Goal: Task Accomplishment & Management: Use online tool/utility

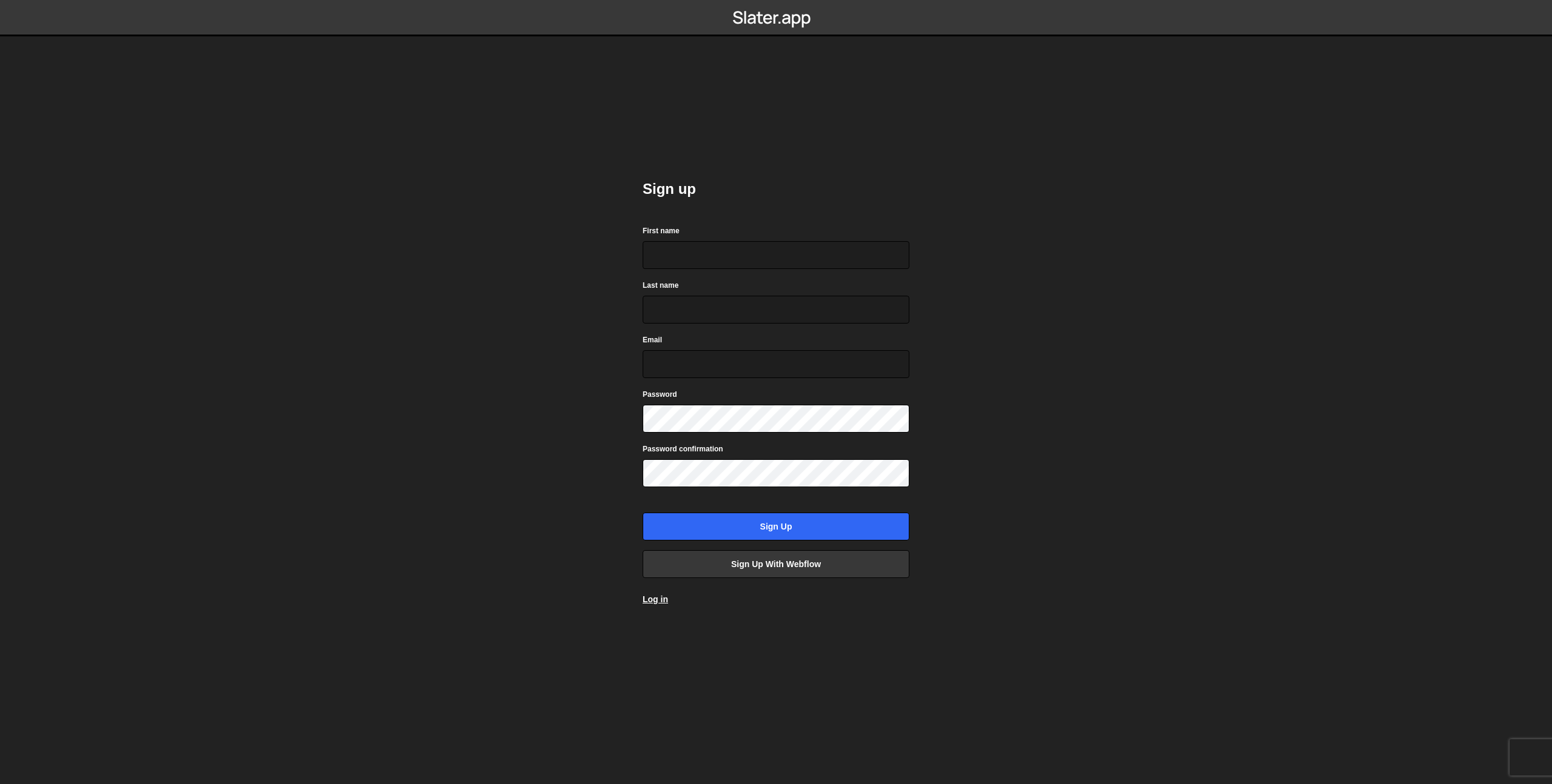
click at [699, 239] on div "First name" at bounding box center [776, 246] width 267 height 45
click at [694, 251] on input "First name" at bounding box center [776, 255] width 267 height 28
type input "[PERSON_NAME]"
type input "Soch"
type input "[PERSON_NAME][EMAIL_ADDRESS][DOMAIN_NAME]"
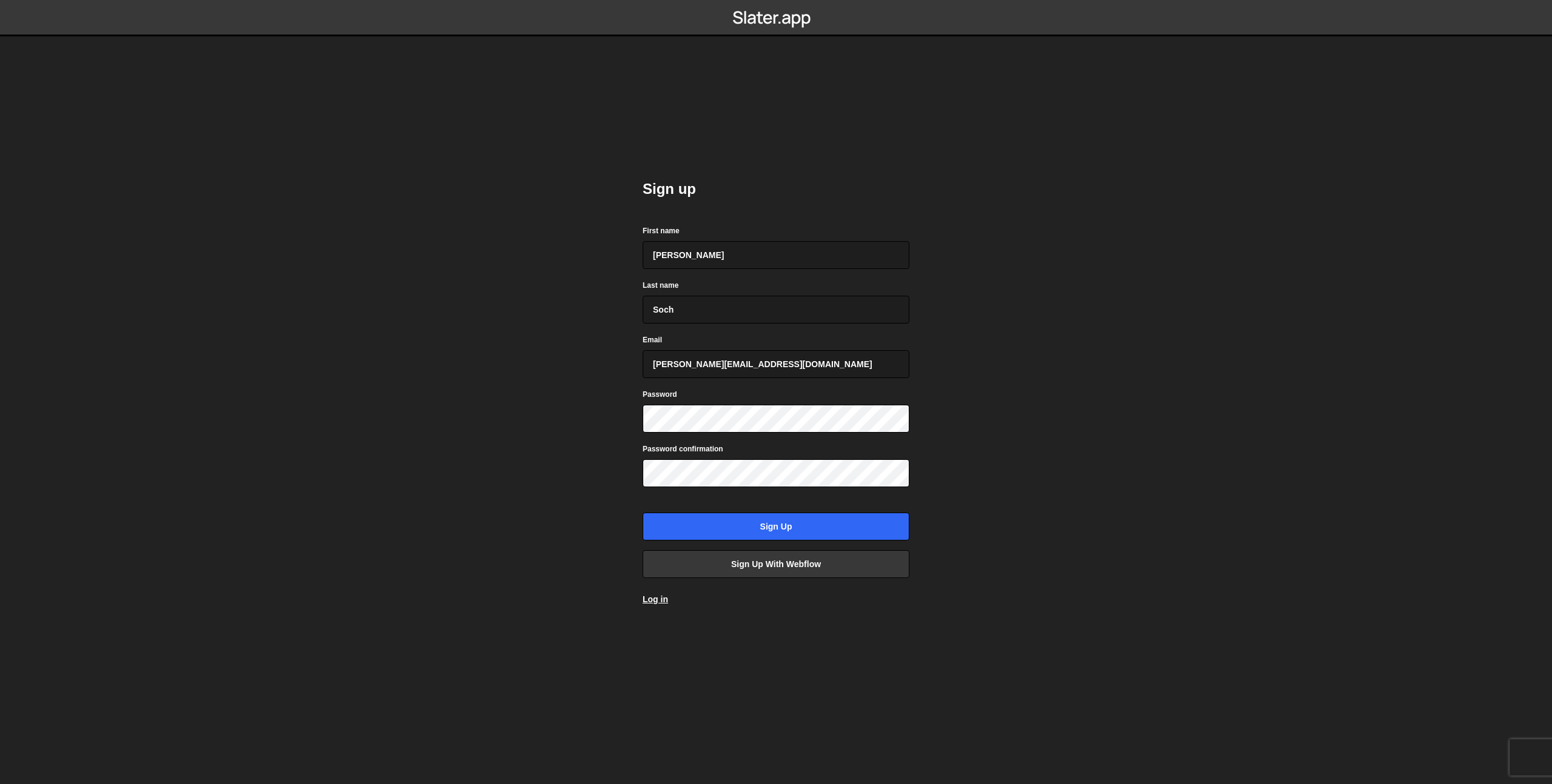
click at [683, 434] on form "First name Eugene Last name Soch Email eugene@beyondflow.studio Password Passwo…" at bounding box center [776, 382] width 267 height 316
click at [526, 469] on body "Sign up First name Eugene Last name Soch Email eugene@beyondflow.studio Passwor…" at bounding box center [776, 392] width 1552 height 784
click at [726, 562] on link "Sign up with Webflow" at bounding box center [776, 564] width 267 height 28
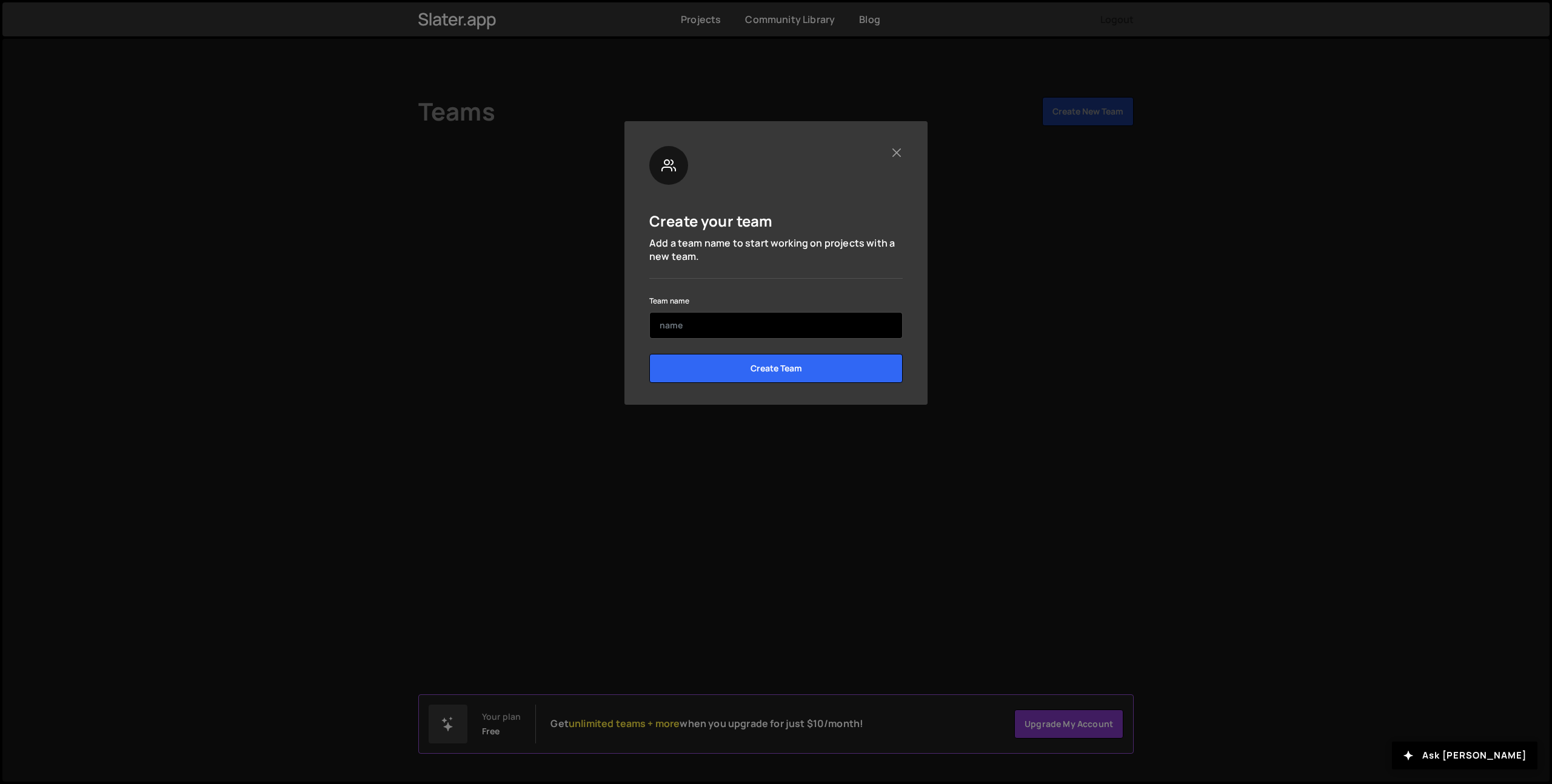
click at [703, 319] on input "text" at bounding box center [776, 325] width 254 height 26
type input "Beyond Flow Studio"
click at [762, 372] on input "Create Team" at bounding box center [776, 368] width 254 height 29
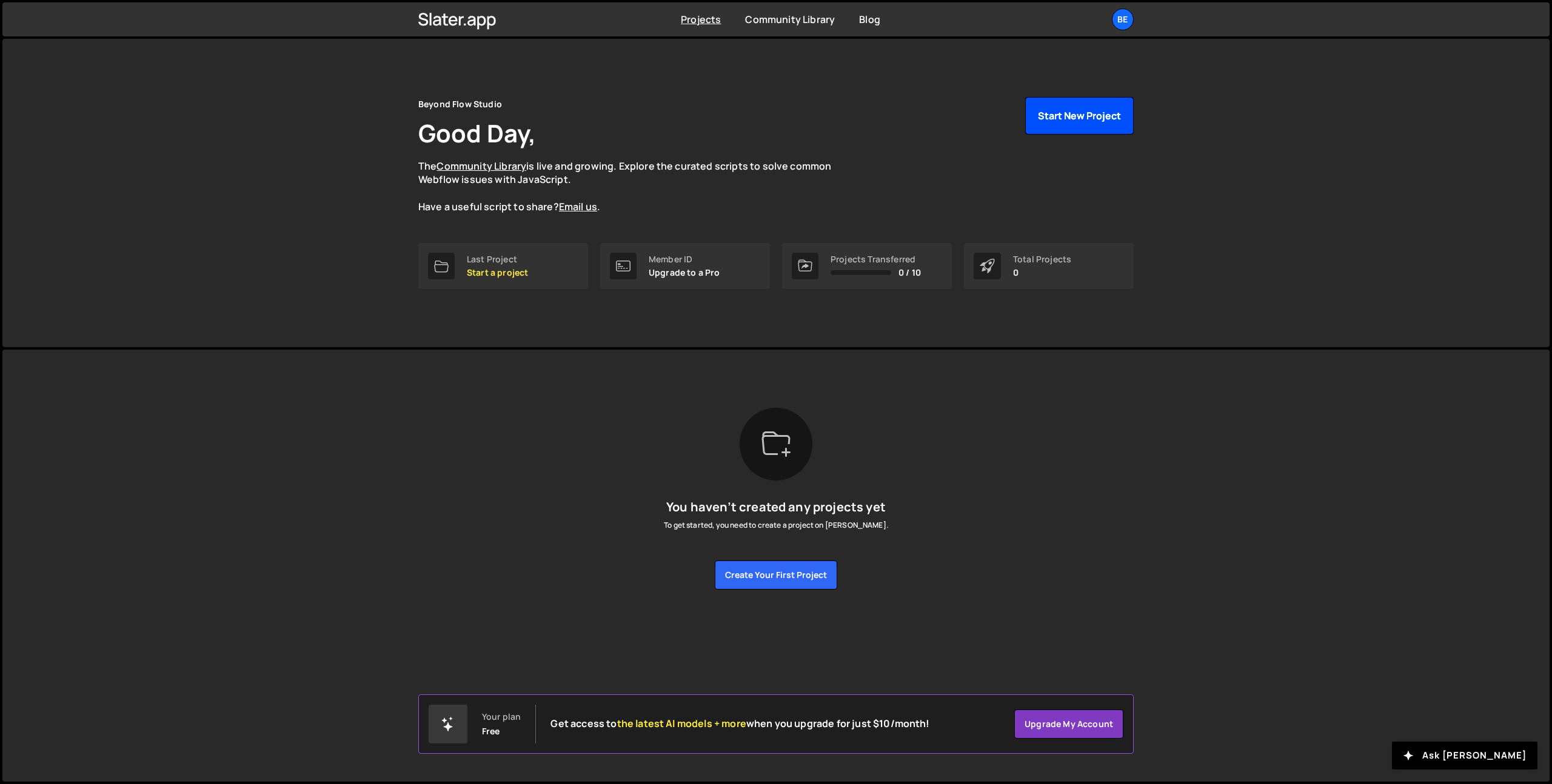
click at [1067, 112] on button "Start New Project" at bounding box center [1079, 116] width 108 height 38
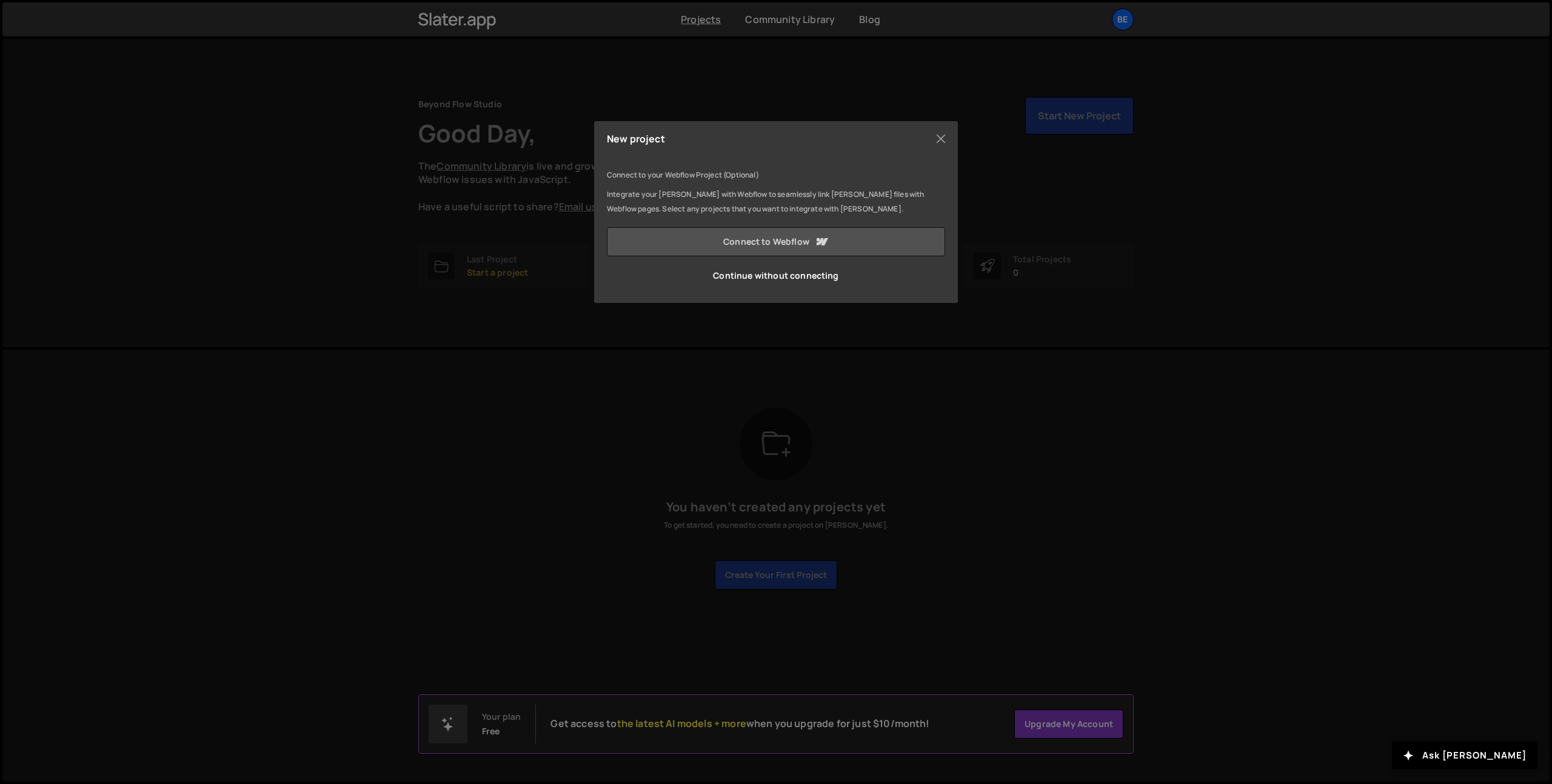
click at [758, 237] on link "Connect to Webflow" at bounding box center [776, 242] width 338 height 29
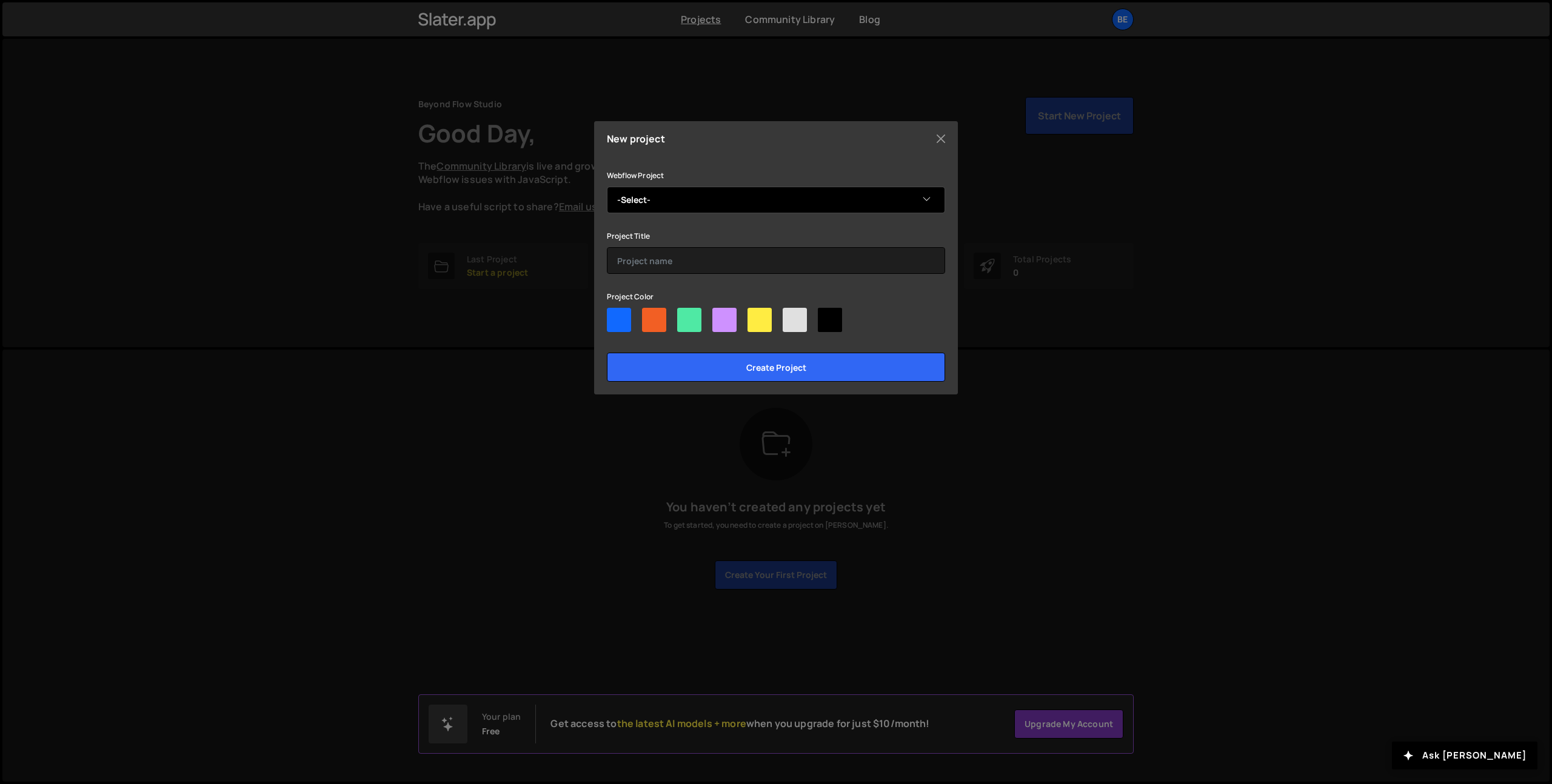
click at [717, 193] on select "-Select- SRW Decorators Studio 35 Lumos V2 - Clean MAST - Clean File Beyond Flo…" at bounding box center [776, 200] width 338 height 26
select select "68997bdec6812160aebc2e39"
click at [607, 187] on select "-Select- SRW Decorators Studio 35 Lumos V2 - Clean MAST - Clean File Beyond Flo…" at bounding box center [776, 200] width 338 height 26
click at [688, 266] on input "text" at bounding box center [776, 260] width 338 height 26
type input "OSMO learning playground"
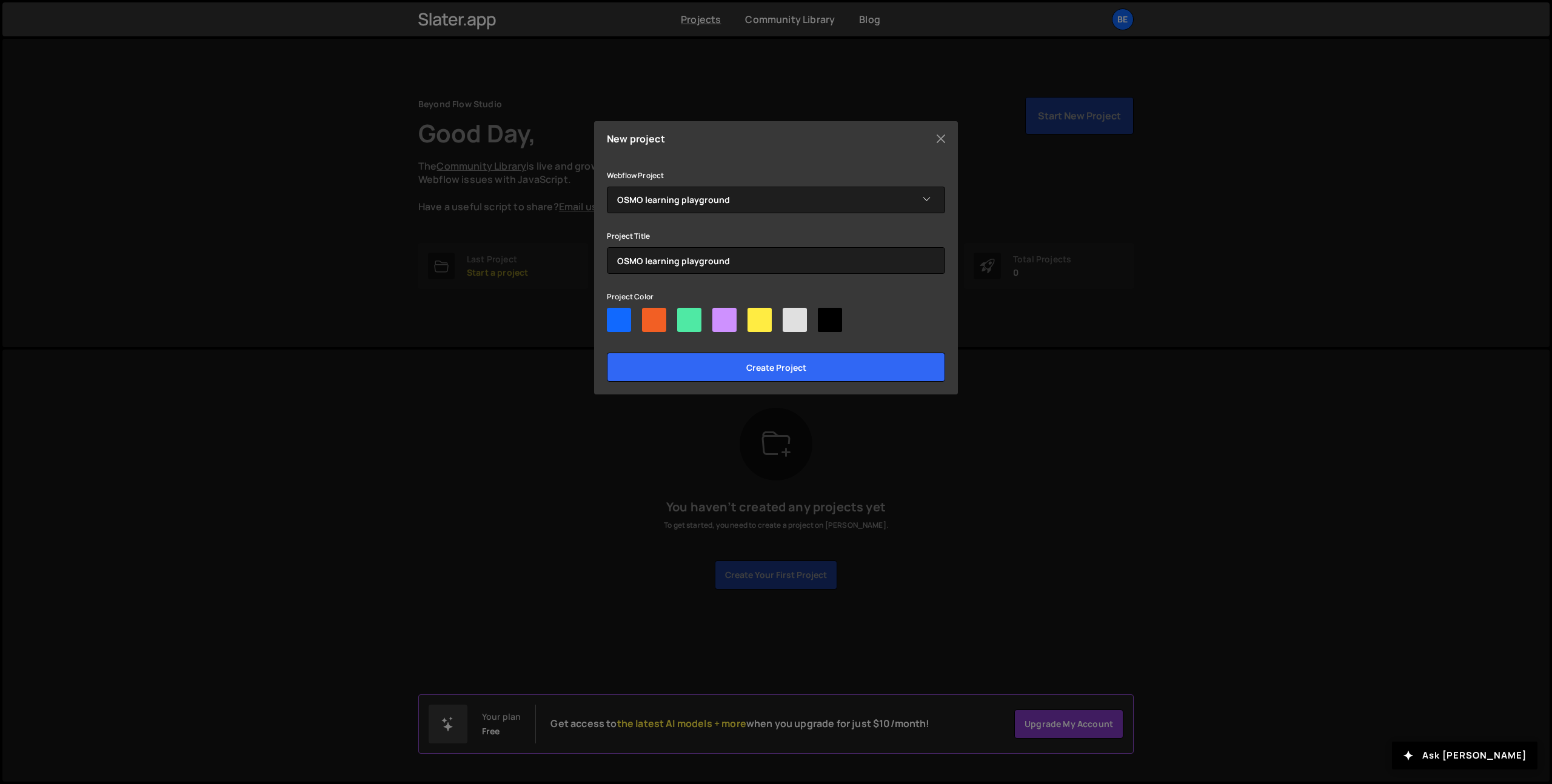
click at [757, 324] on div at bounding box center [760, 320] width 24 height 24
click at [756, 315] on input"] "radio" at bounding box center [752, 312] width 8 height 8
radio input"] "true"
click at [747, 361] on input "Create project" at bounding box center [776, 368] width 338 height 29
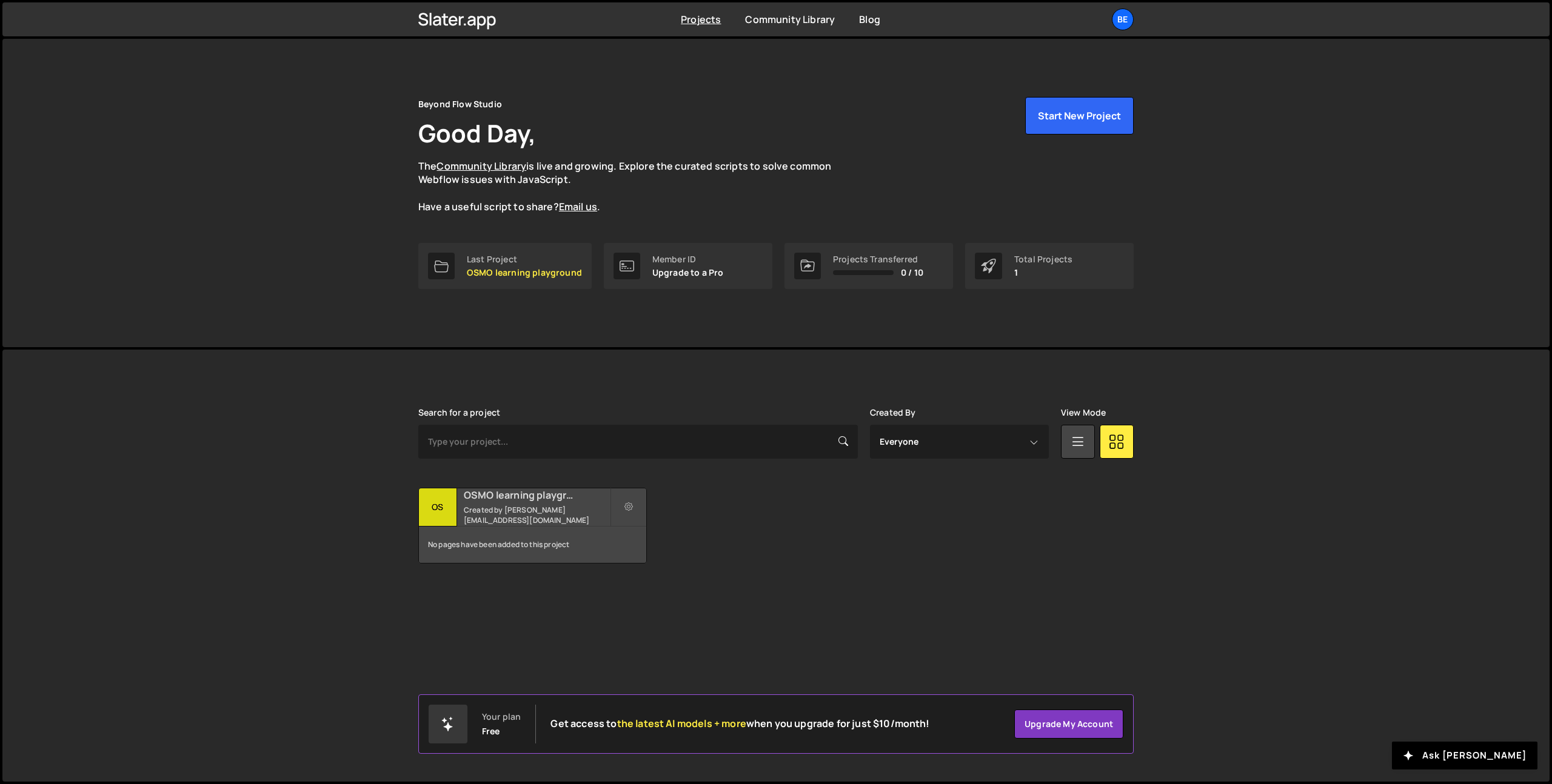
click at [515, 521] on div "OSMO learning playground Created by eugene@beyondflow.studio" at bounding box center [532, 507] width 227 height 38
click at [435, 511] on div "OS" at bounding box center [438, 508] width 39 height 39
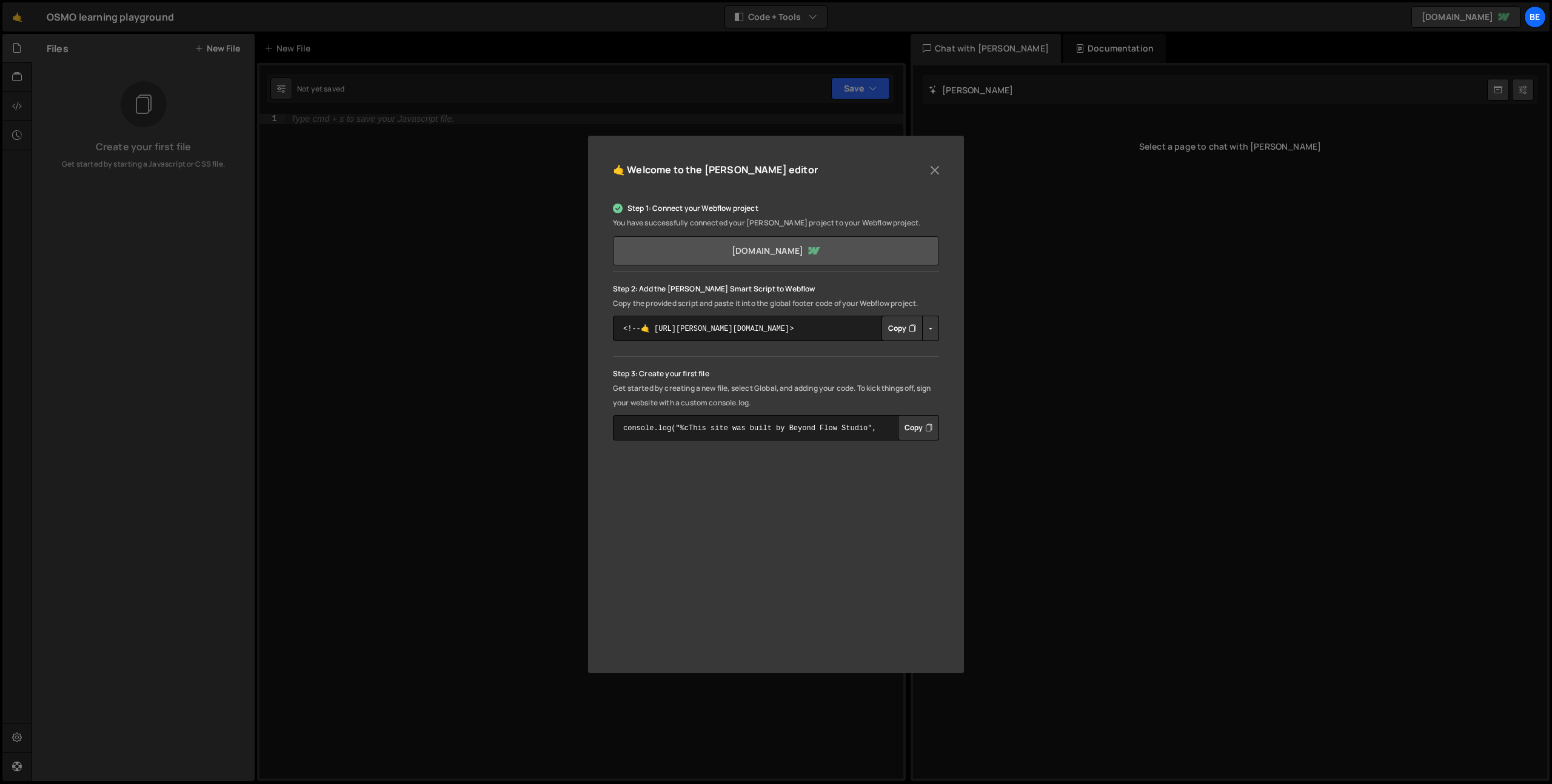
click at [772, 254] on link "[DOMAIN_NAME]" at bounding box center [776, 251] width 326 height 29
click at [776, 388] on p "Get started by creating a new file, select Global, and adding your code. To kic…" at bounding box center [776, 396] width 326 height 29
click at [705, 420] on textarea "console.log("%cThis site was built by Beyond Flow Studio", "background:blue;col…" at bounding box center [776, 428] width 326 height 26
click at [904, 331] on button "Copy" at bounding box center [902, 328] width 41 height 26
click at [847, 370] on p "Step 3: Create your first file" at bounding box center [776, 374] width 326 height 14
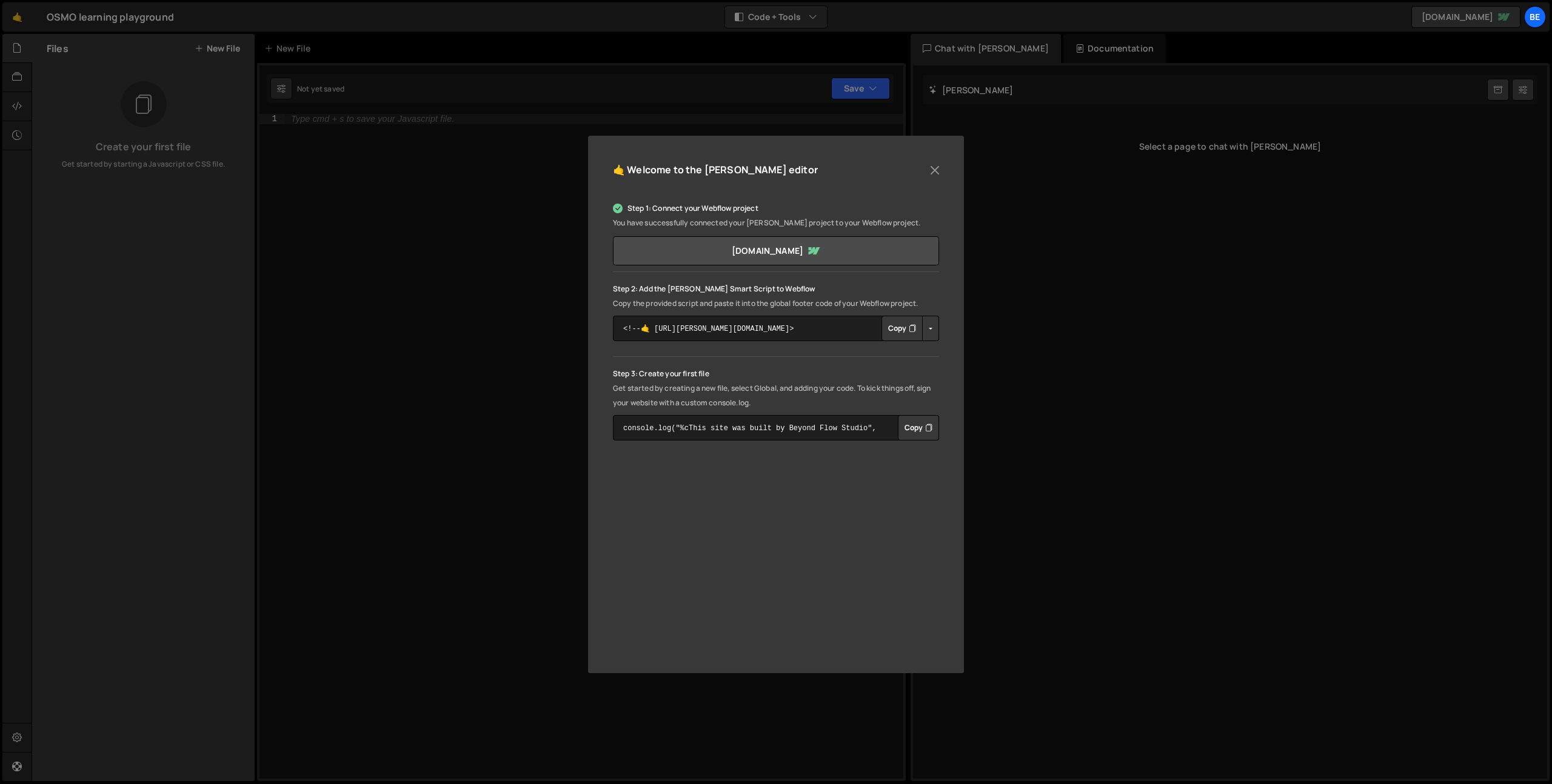
click at [913, 426] on button "Copy" at bounding box center [919, 428] width 41 height 26
click at [931, 171] on button "Close" at bounding box center [935, 170] width 18 height 18
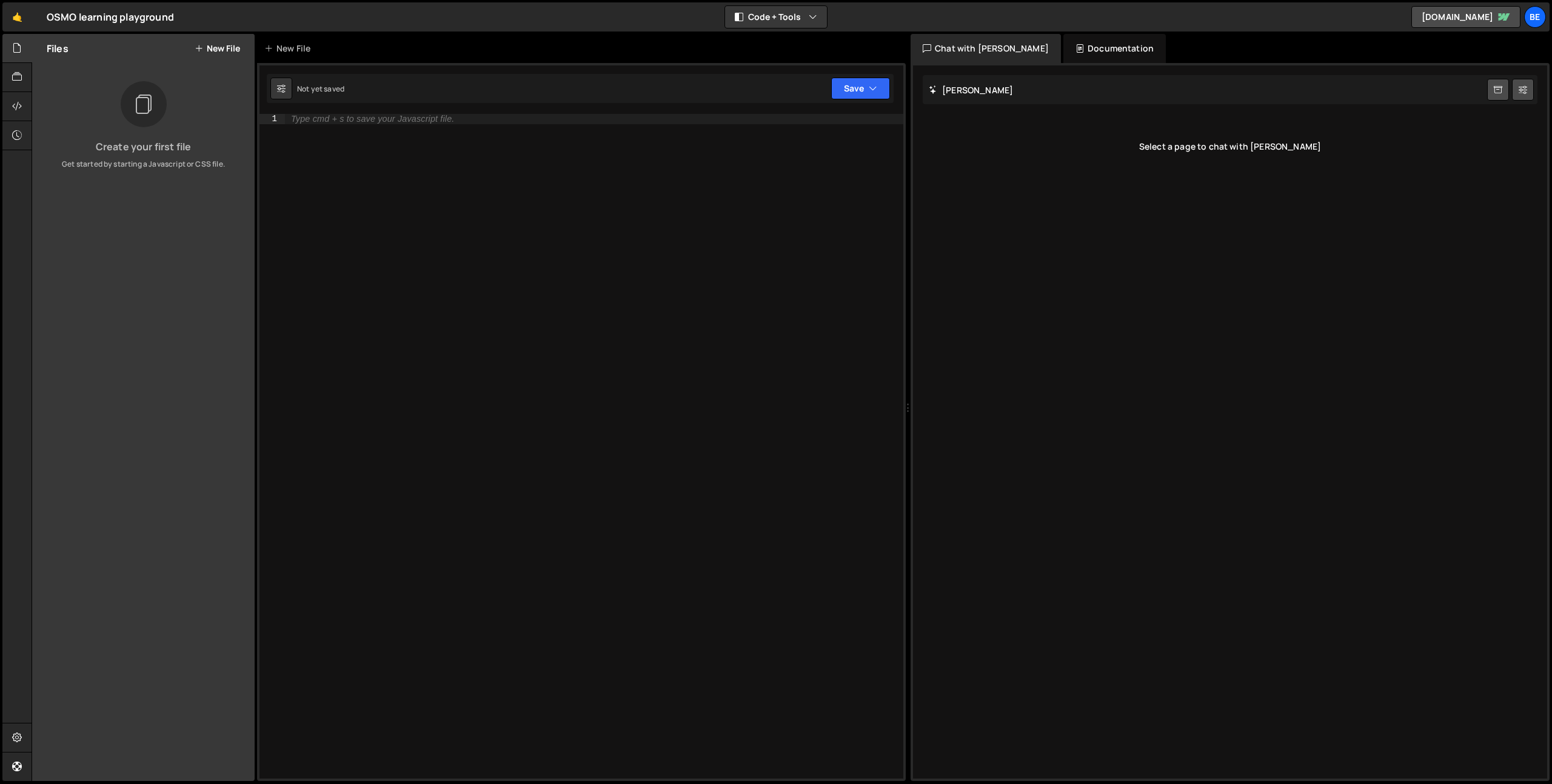
click at [401, 189] on div "Type cmd + s to save your Javascript file." at bounding box center [594, 456] width 618 height 684
click at [220, 49] on button "New File" at bounding box center [217, 48] width 46 height 10
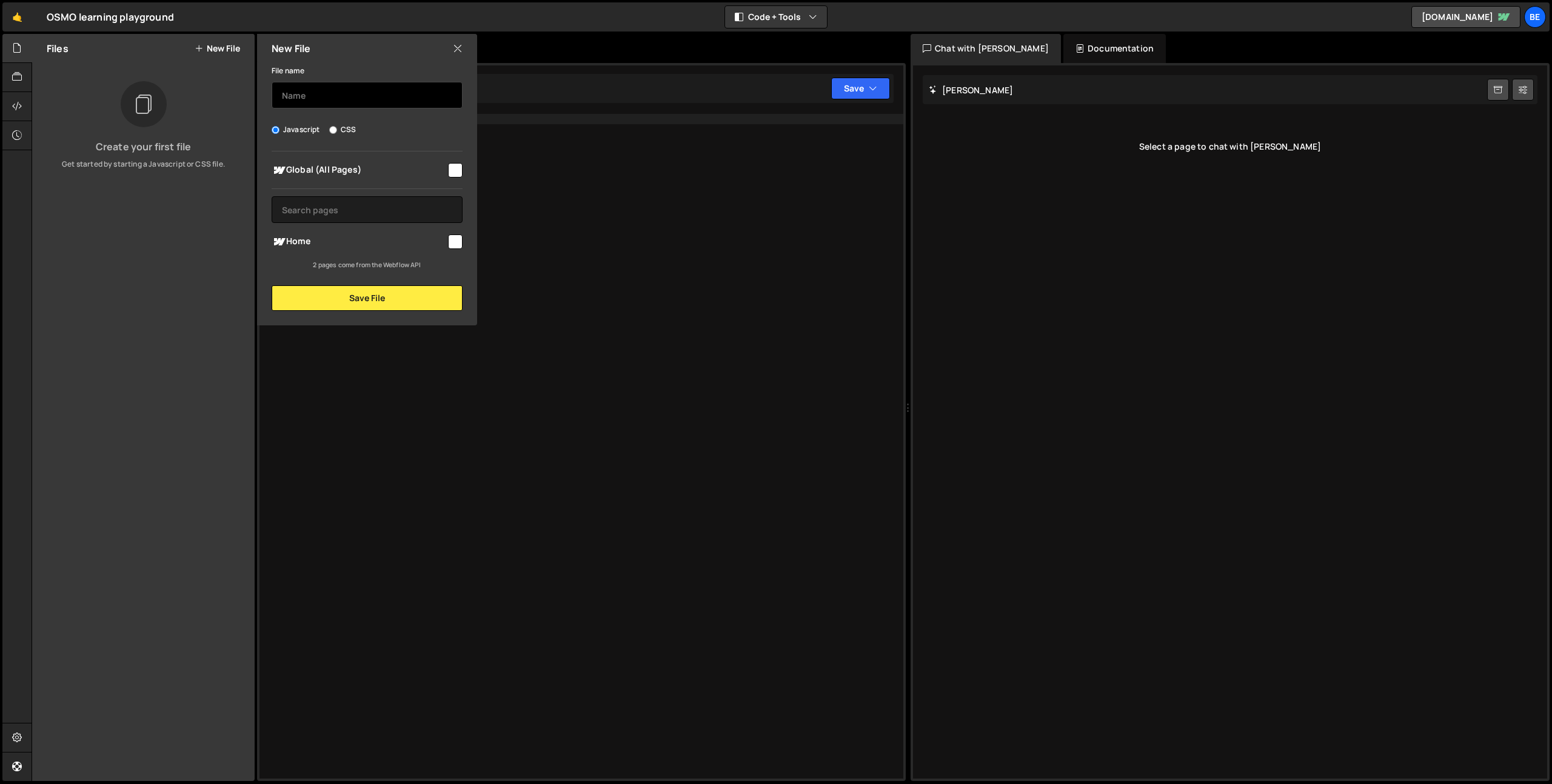
click at [316, 95] on input "text" at bounding box center [367, 95] width 191 height 26
type input "testing"
click at [348, 213] on input "text" at bounding box center [367, 209] width 191 height 26
click at [461, 169] on input "checkbox" at bounding box center [455, 170] width 14 height 14
checkbox input "true"
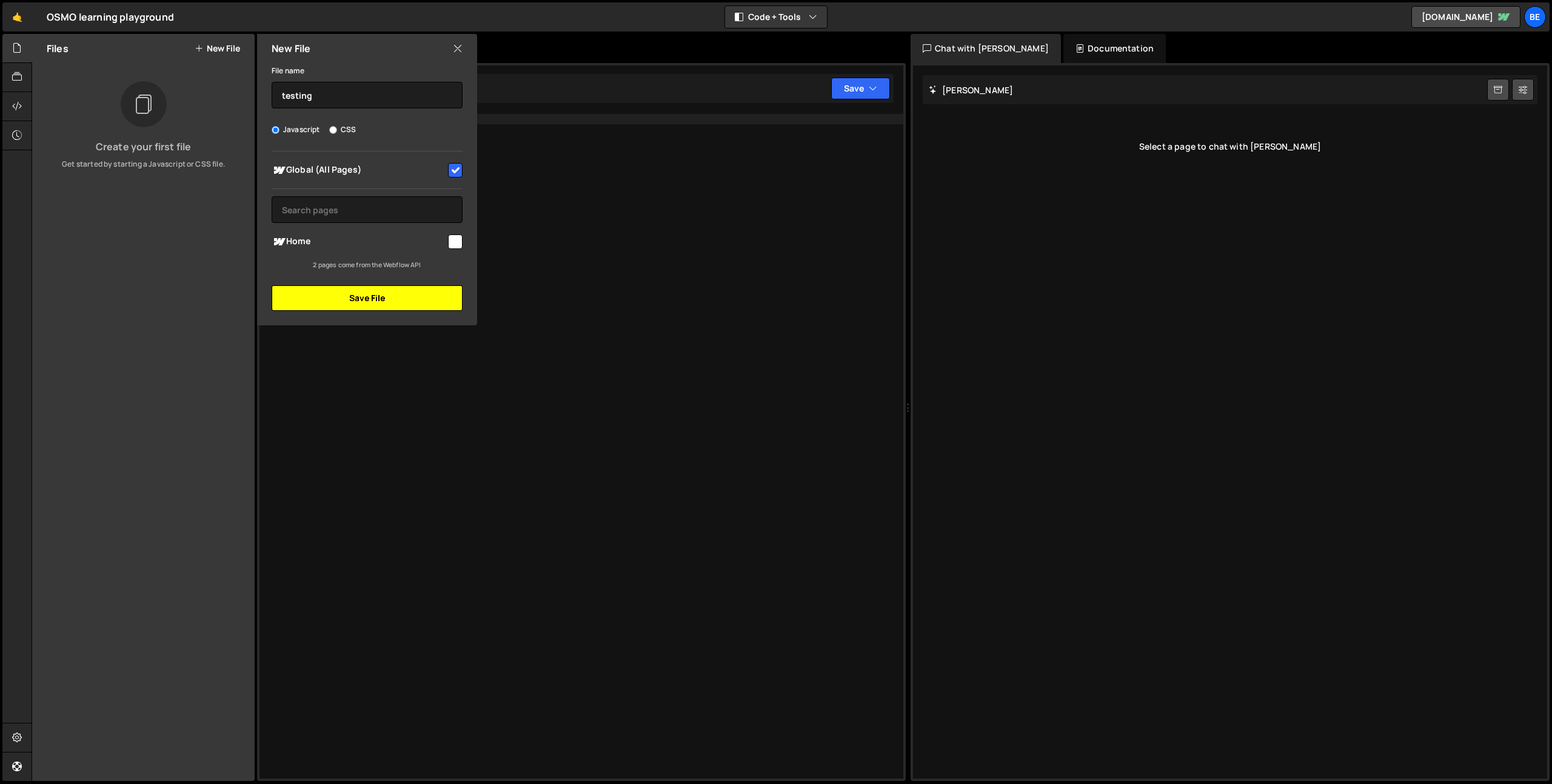
click at [373, 296] on button "Save File" at bounding box center [367, 299] width 191 height 26
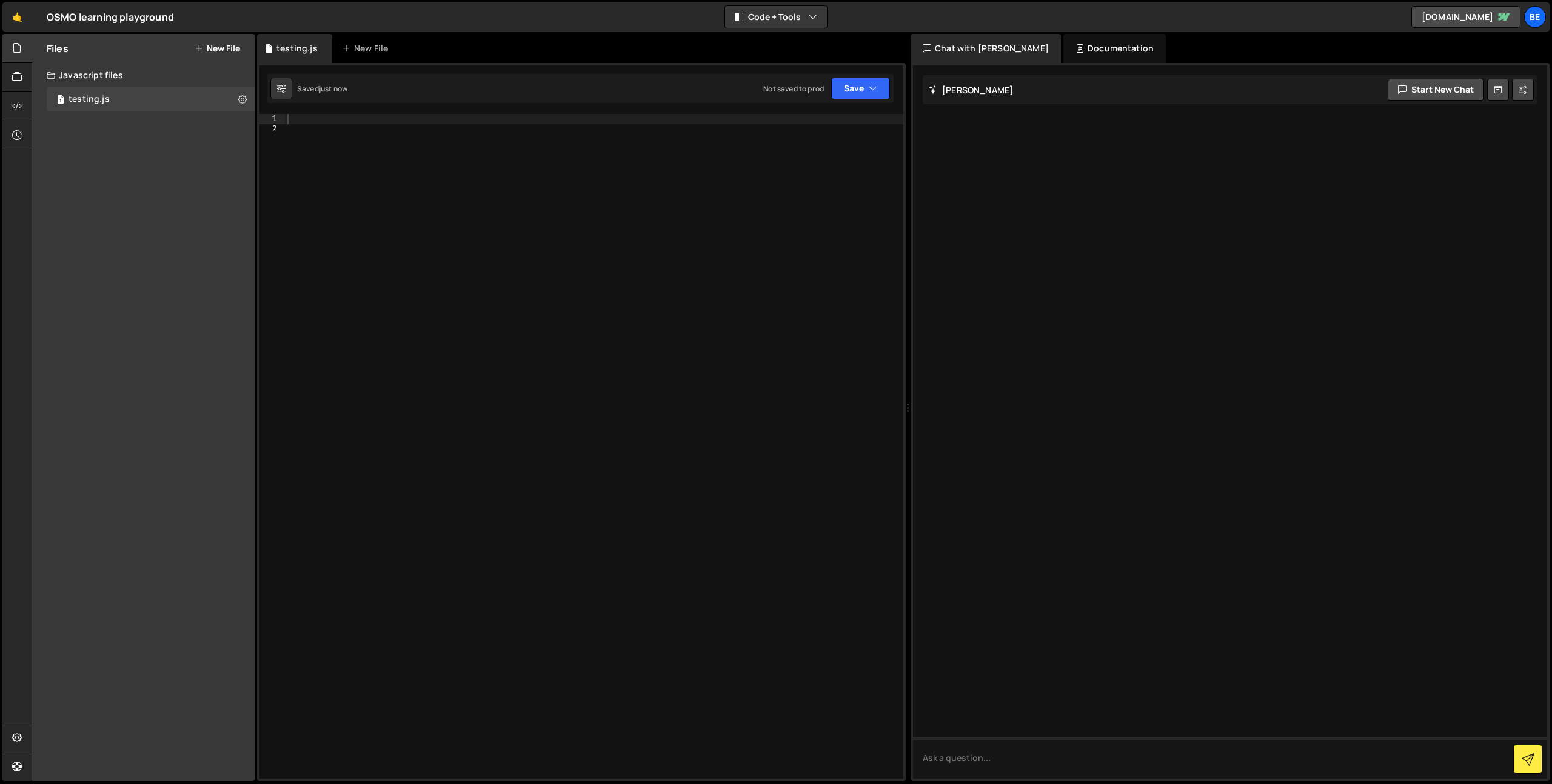
click at [351, 179] on div at bounding box center [594, 456] width 618 height 684
click at [353, 132] on div at bounding box center [594, 456] width 618 height 684
click at [344, 120] on div at bounding box center [594, 456] width 618 height 684
click at [845, 87] on button "Save" at bounding box center [860, 88] width 59 height 22
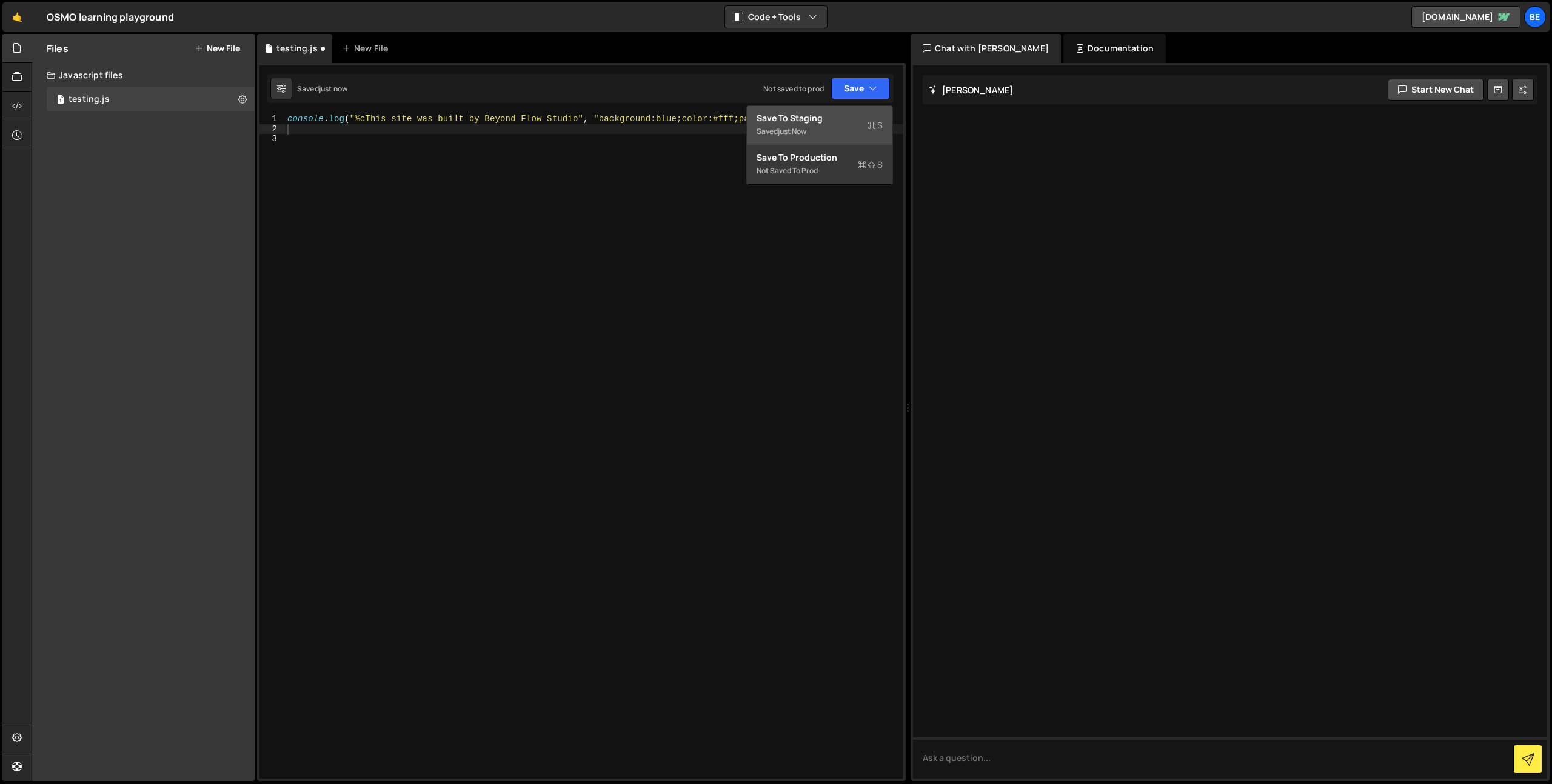
click at [784, 128] on div "just now" at bounding box center [792, 131] width 28 height 10
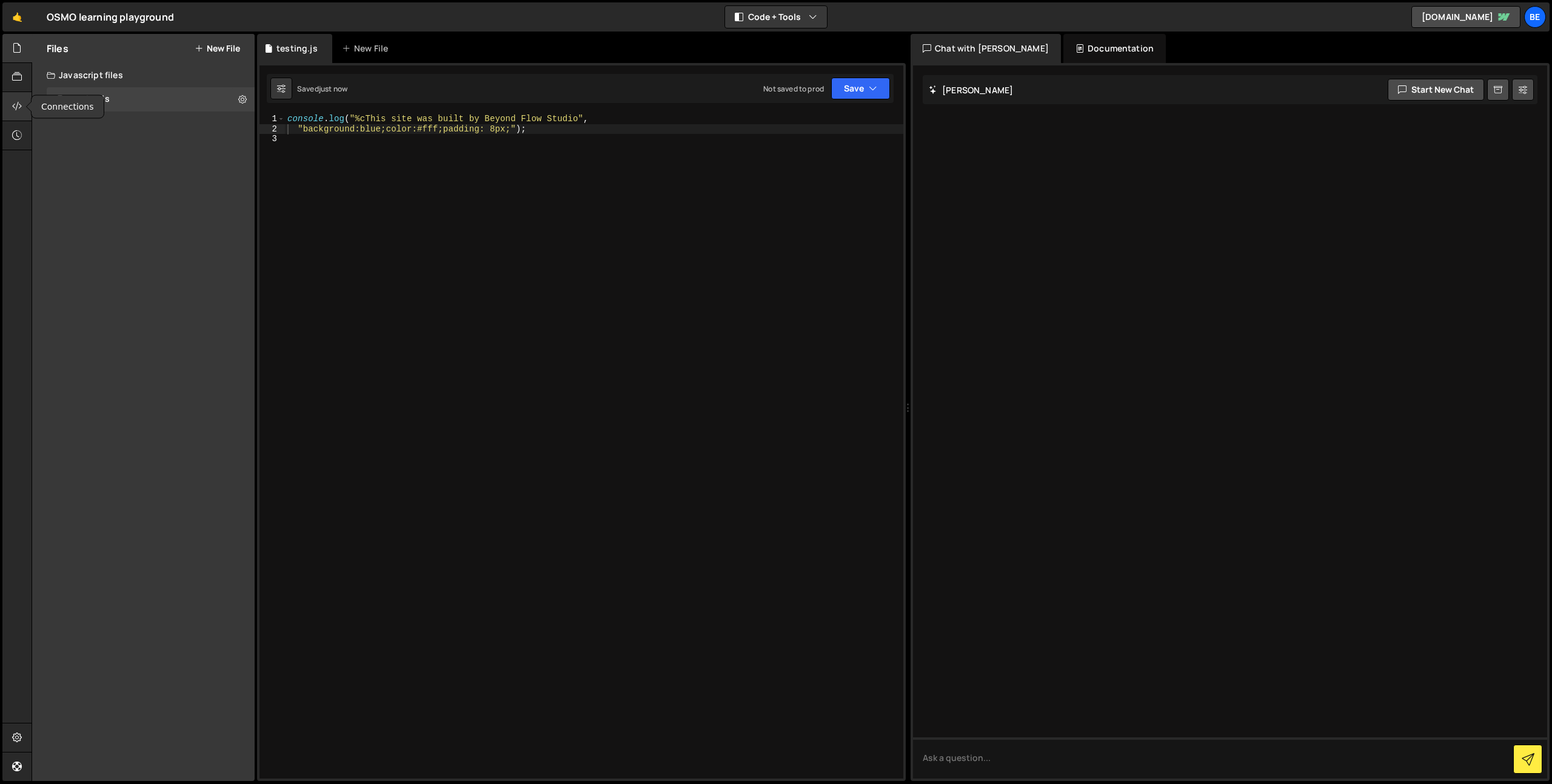
click at [20, 106] on icon at bounding box center [17, 106] width 10 height 14
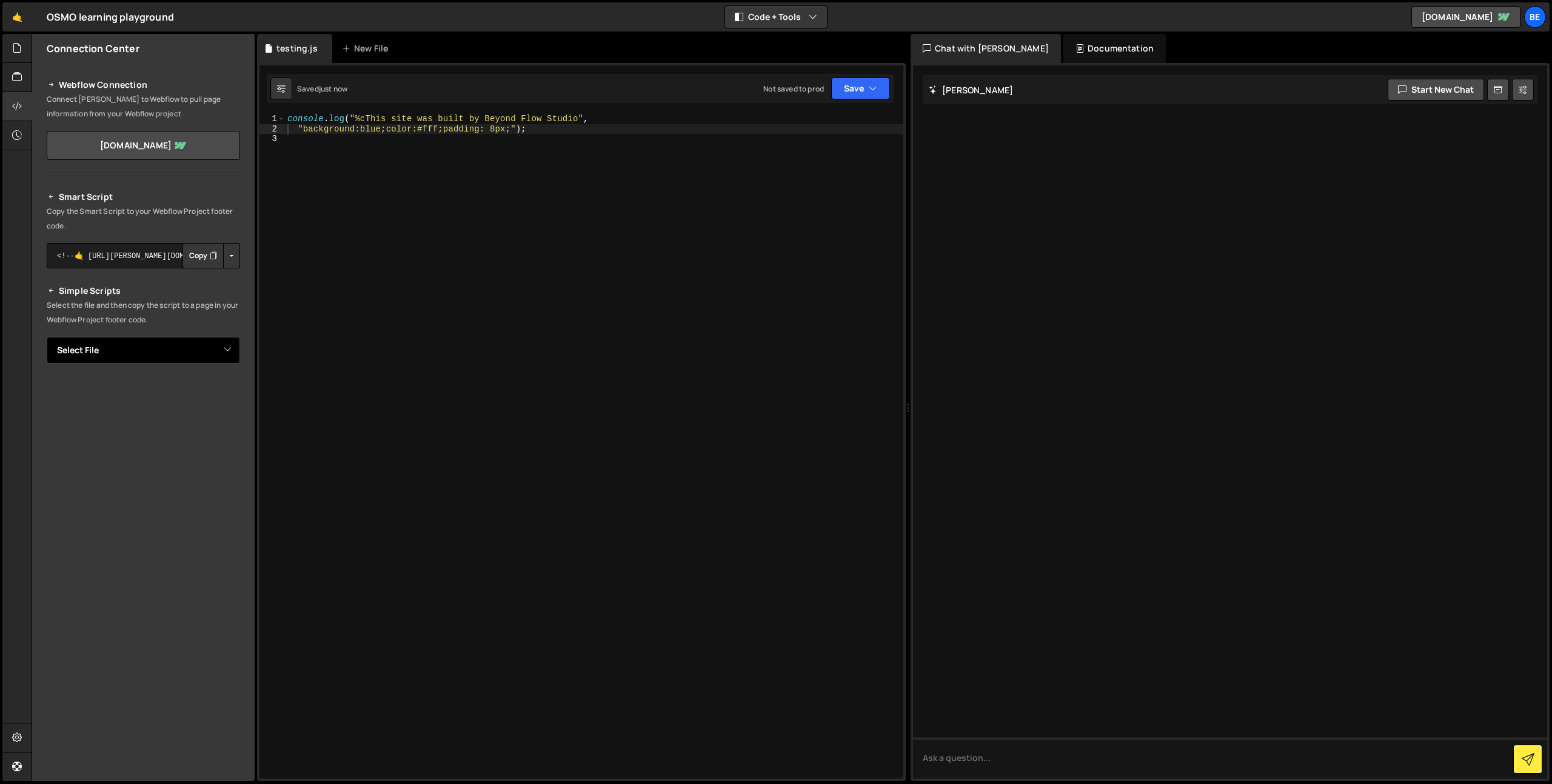
click at [180, 354] on select "Select File testing.js" at bounding box center [143, 350] width 193 height 26
select select "44639"
click at [47, 337] on select "Select File testing.js" at bounding box center [143, 350] width 193 height 26
click at [203, 388] on button "Copy" at bounding box center [202, 392] width 41 height 26
click at [363, 201] on div "console . log ( "%cThis site was built by Beyond Flow Studio" , "background:blu…" at bounding box center [594, 456] width 618 height 684
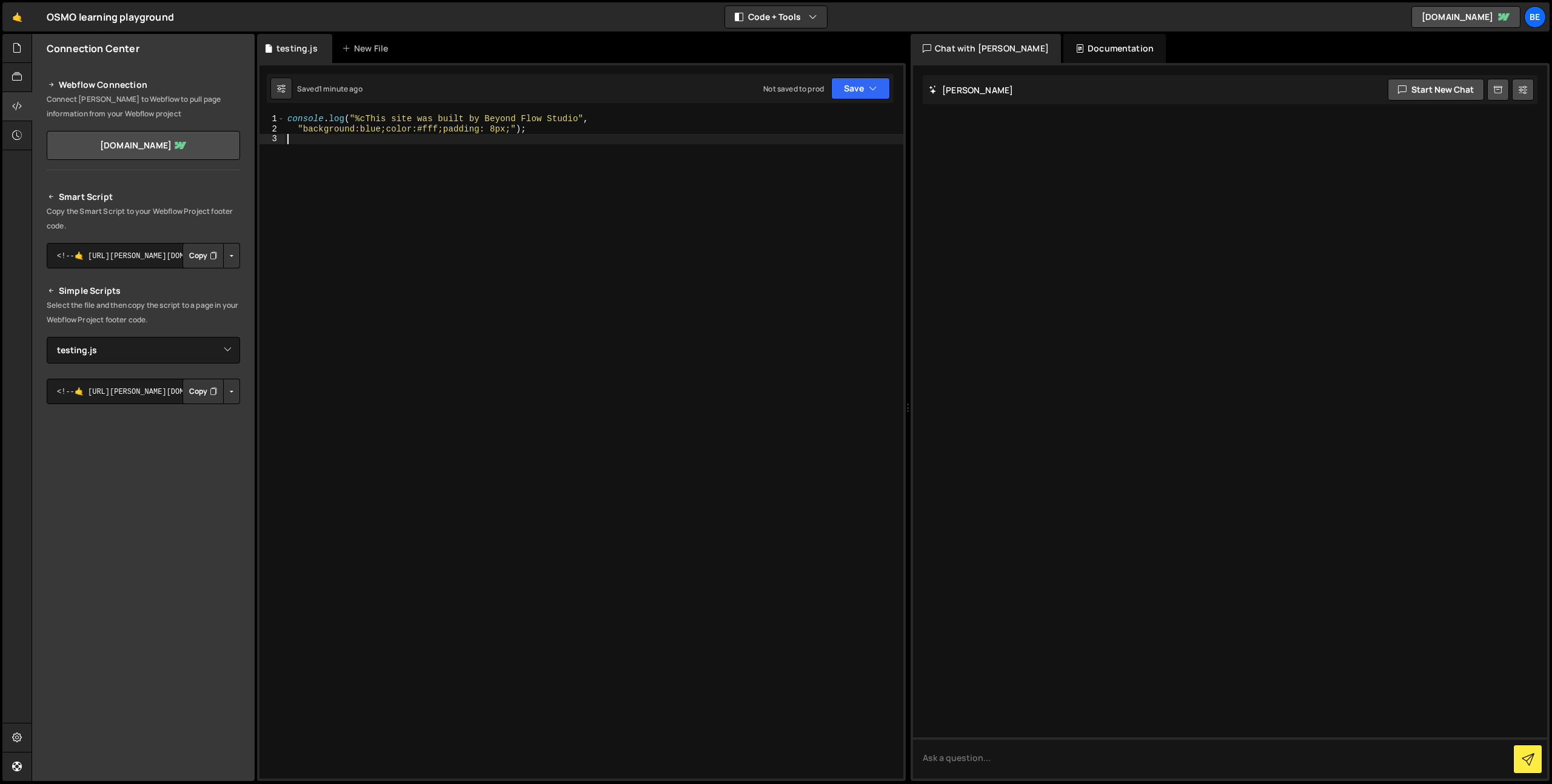
click at [573, 240] on div "console . log ( "%cThis site was built by Beyond Flow Studio" , "background:blu…" at bounding box center [594, 456] width 618 height 684
click at [311, 247] on div "console . log ( "%cThis site was built by Beyond Flow Studio" , "background:blu…" at bounding box center [594, 456] width 618 height 684
click at [431, 157] on div "console . log ( "%cThis site was built by Beyond Flow Studio" , "background:blu…" at bounding box center [594, 456] width 618 height 684
click at [24, 105] on div at bounding box center [17, 107] width 30 height 29
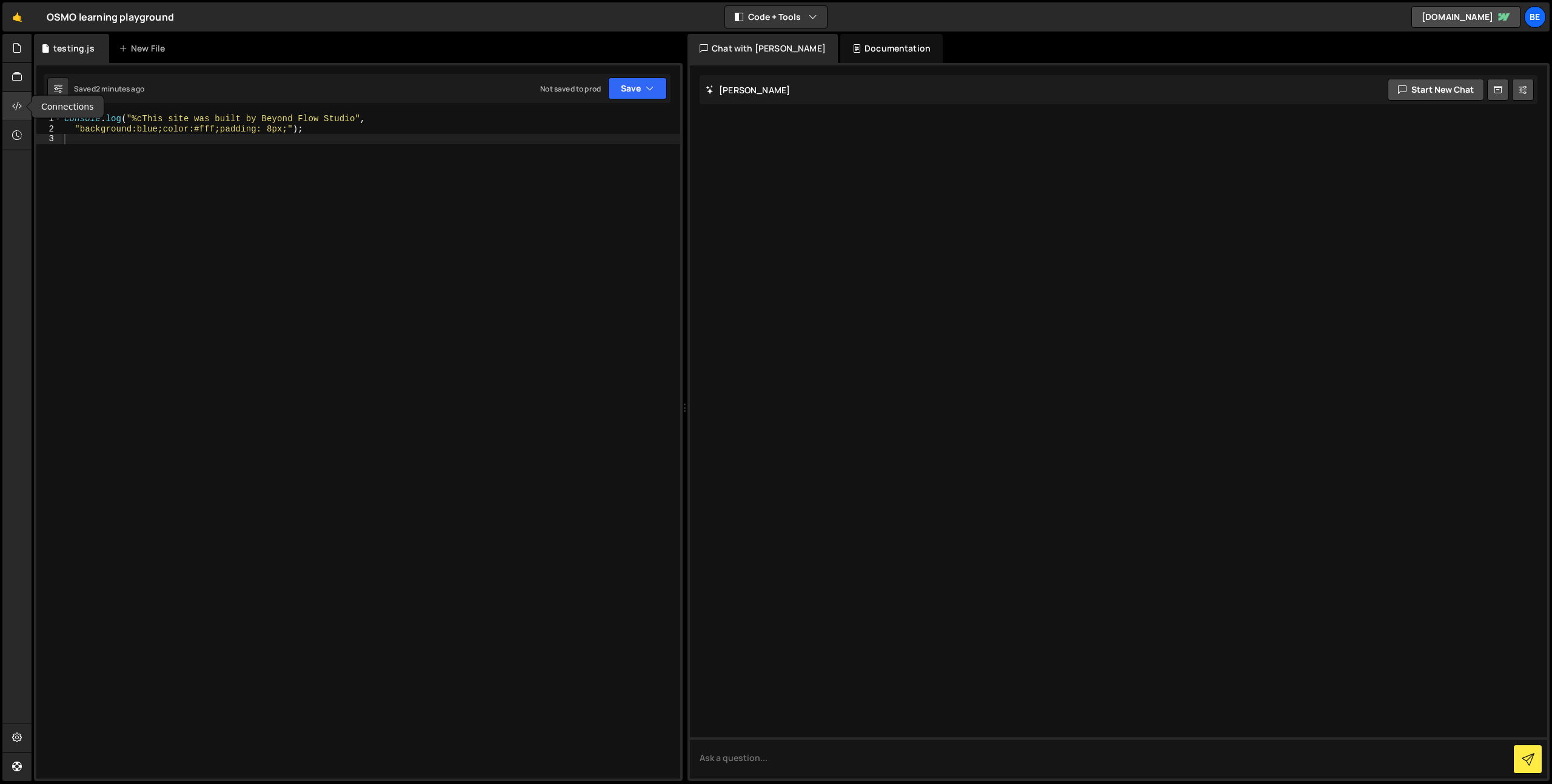
click at [18, 105] on icon at bounding box center [17, 106] width 10 height 14
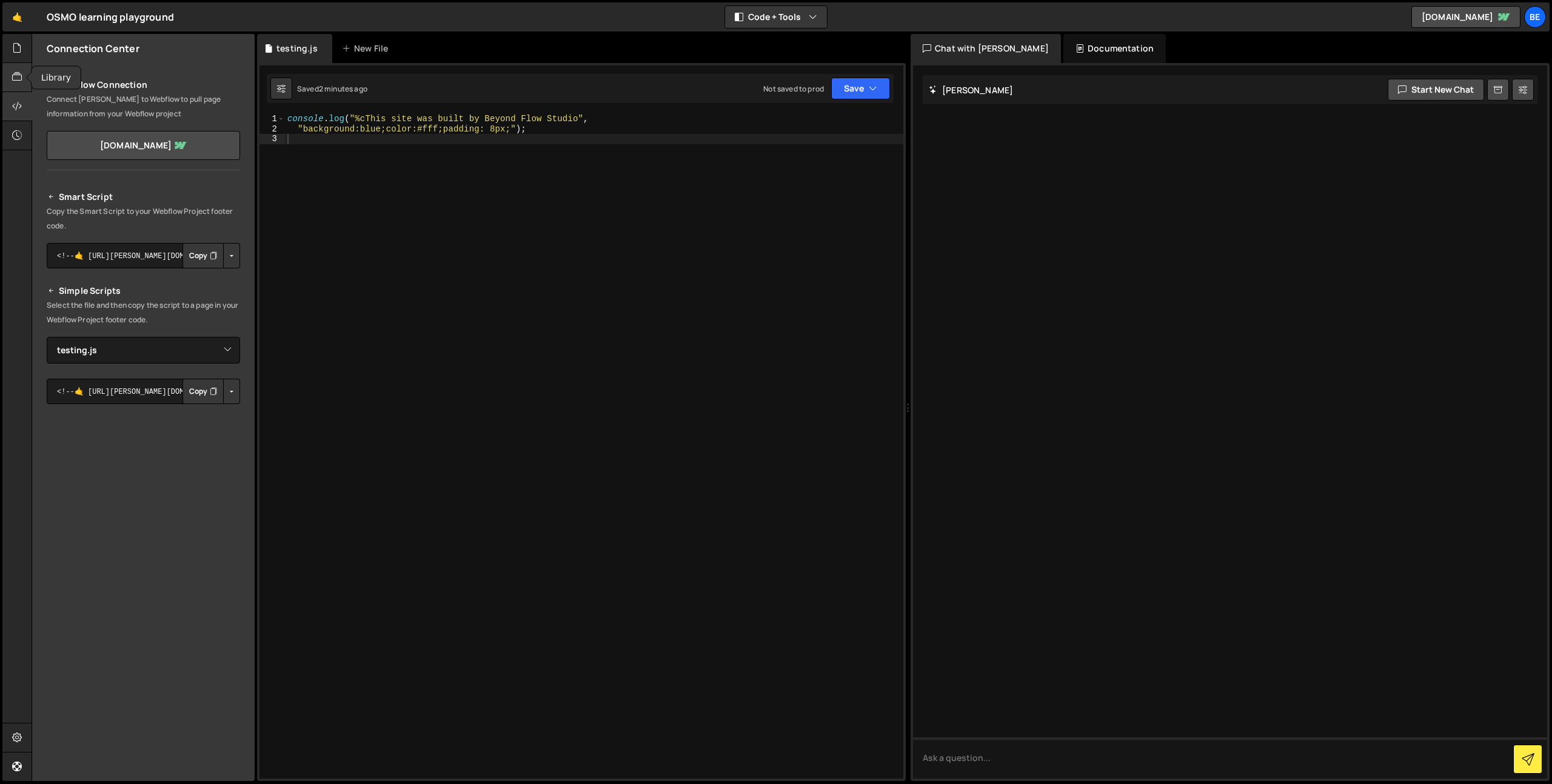
click at [18, 85] on div at bounding box center [17, 78] width 30 height 29
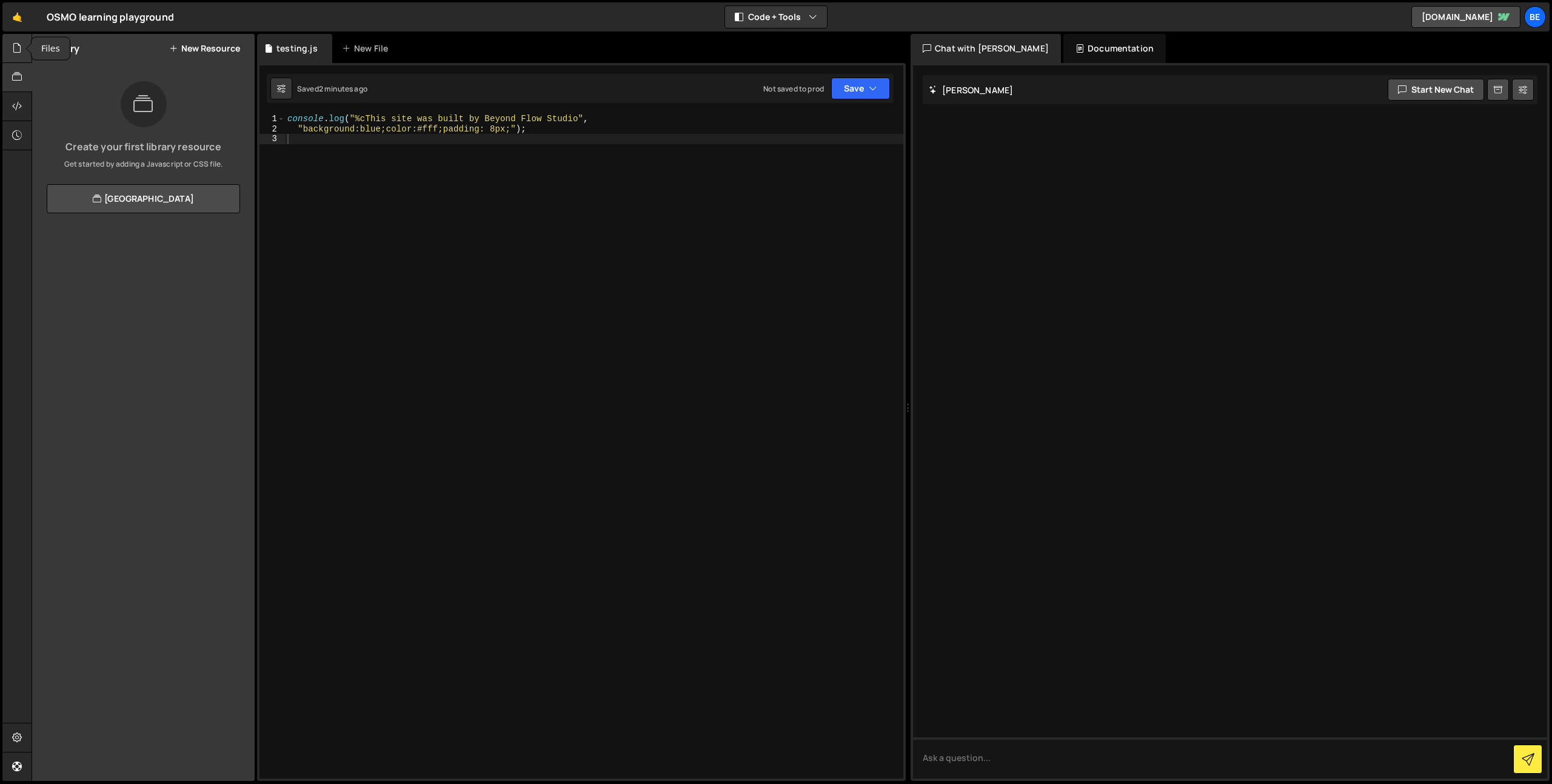
click at [13, 53] on icon at bounding box center [17, 47] width 10 height 14
click at [237, 100] on button at bounding box center [242, 99] width 22 height 22
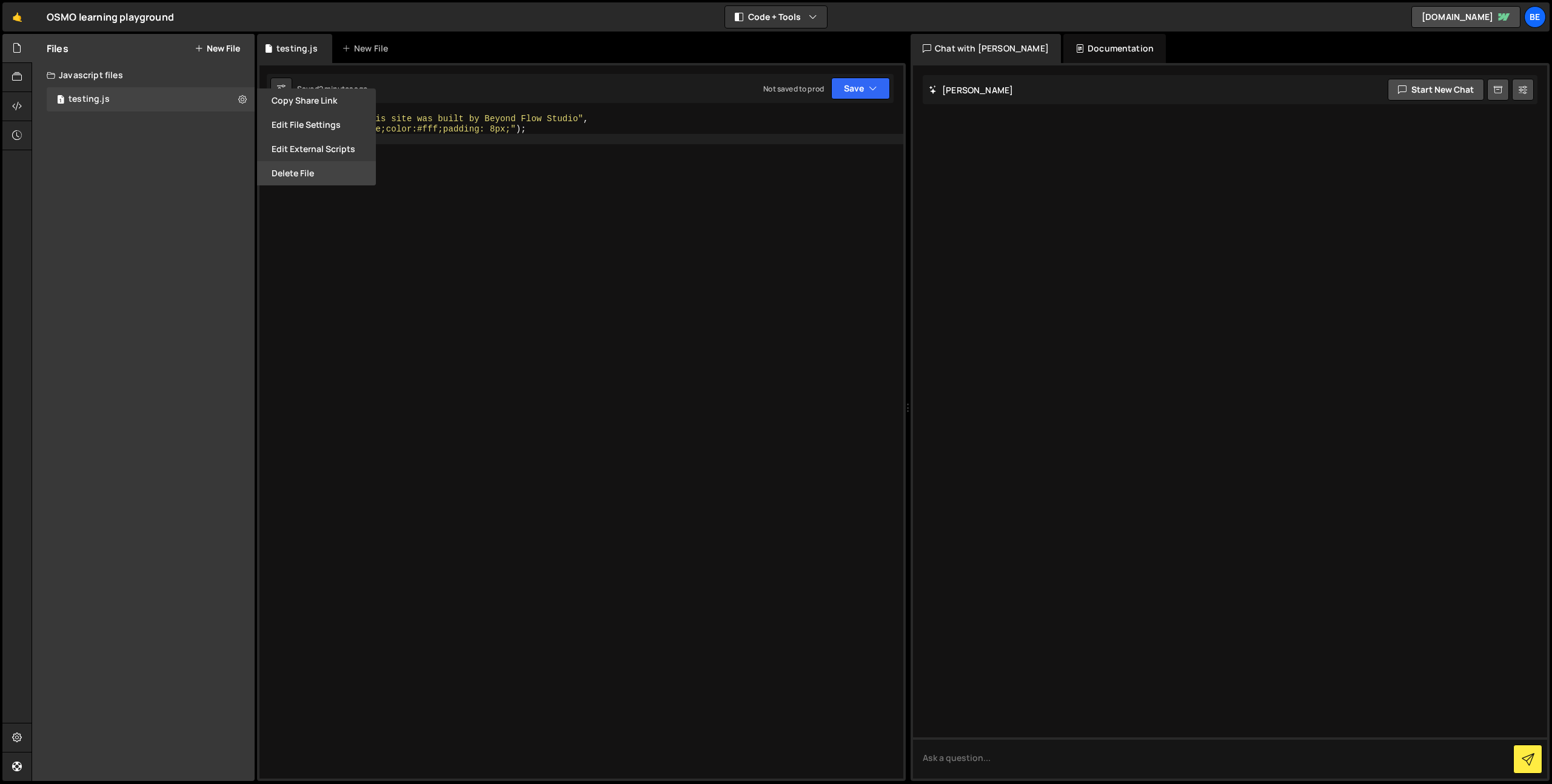
click at [291, 169] on button "Delete File" at bounding box center [316, 173] width 119 height 24
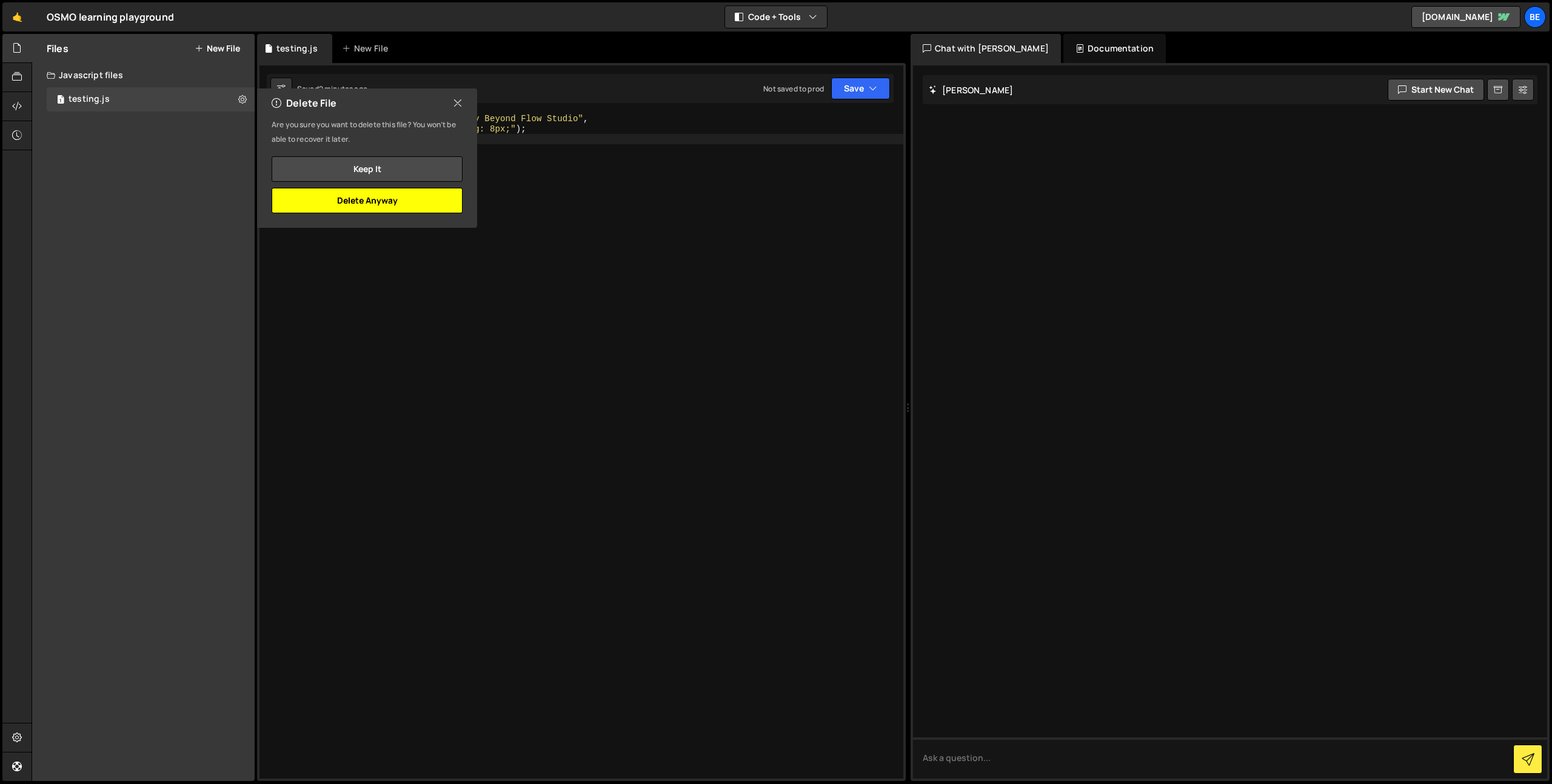
click at [366, 205] on button "Delete Anyway" at bounding box center [367, 201] width 191 height 26
checkbox input "false"
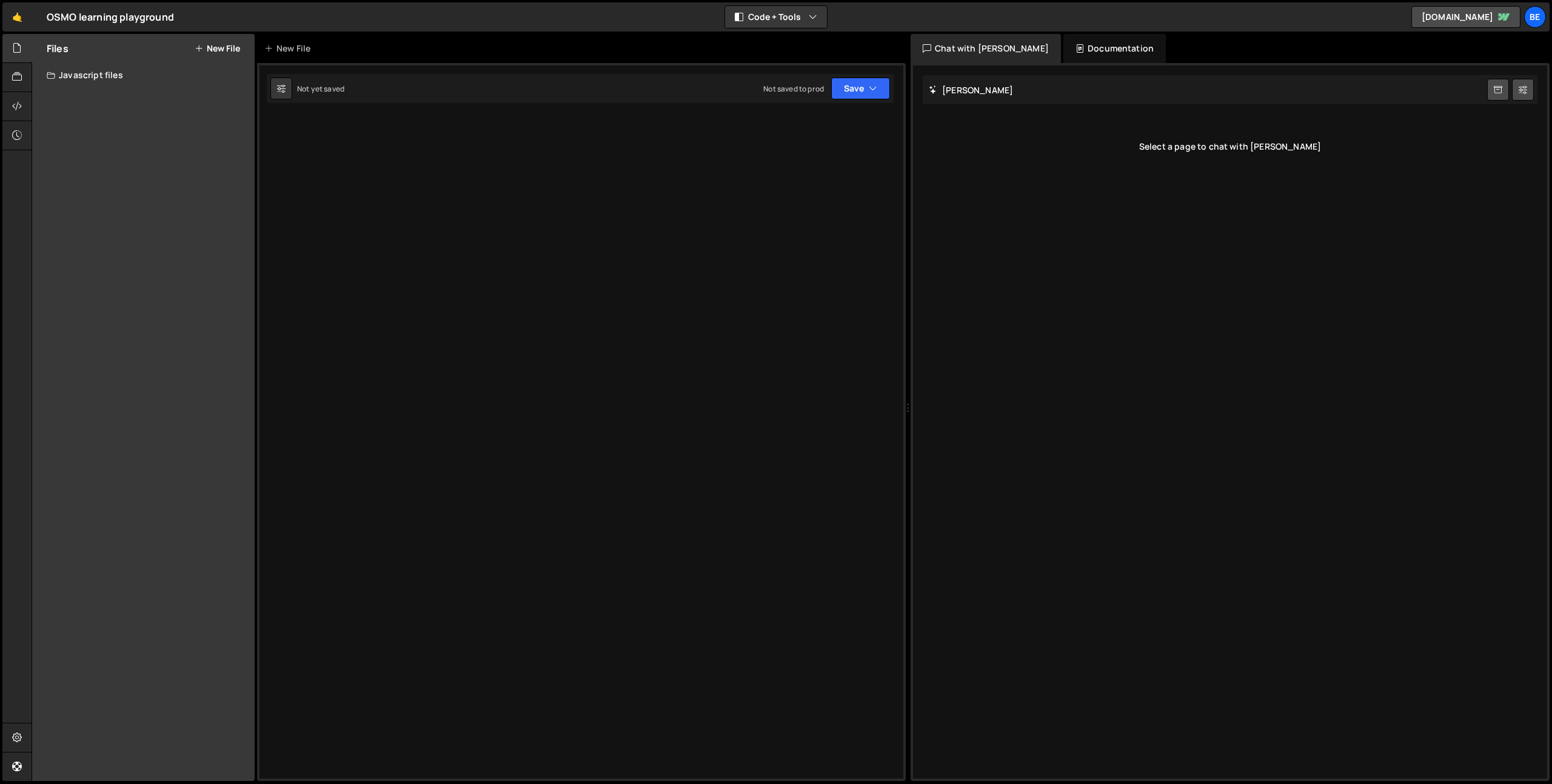
click at [210, 54] on div "Files New File" at bounding box center [143, 48] width 222 height 29
click at [214, 51] on button "New File" at bounding box center [217, 48] width 46 height 10
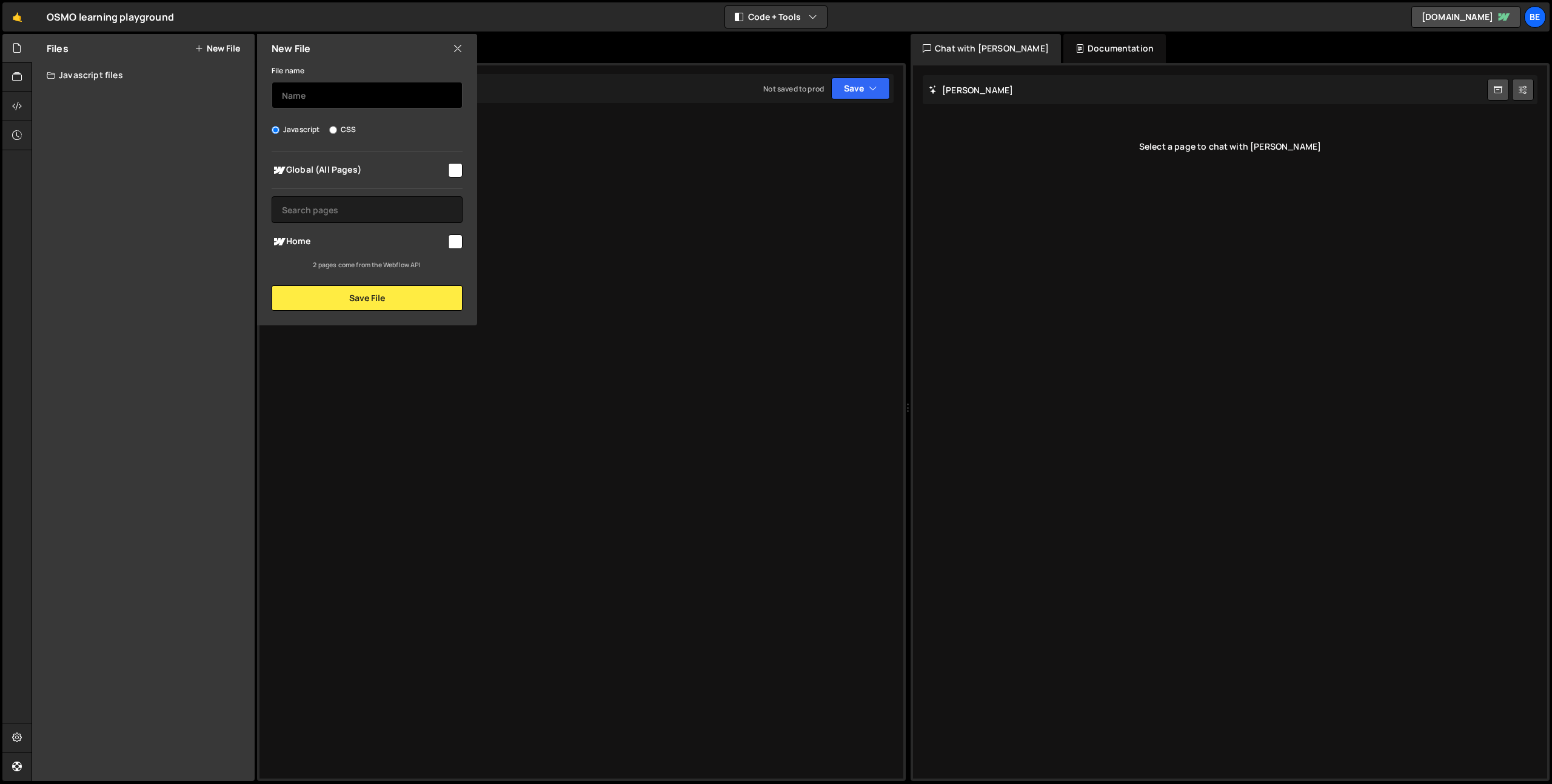
click at [328, 99] on input "text" at bounding box center [367, 95] width 191 height 26
type input "basic-gsap-slider"
click at [330, 298] on button "Save File" at bounding box center [367, 299] width 191 height 26
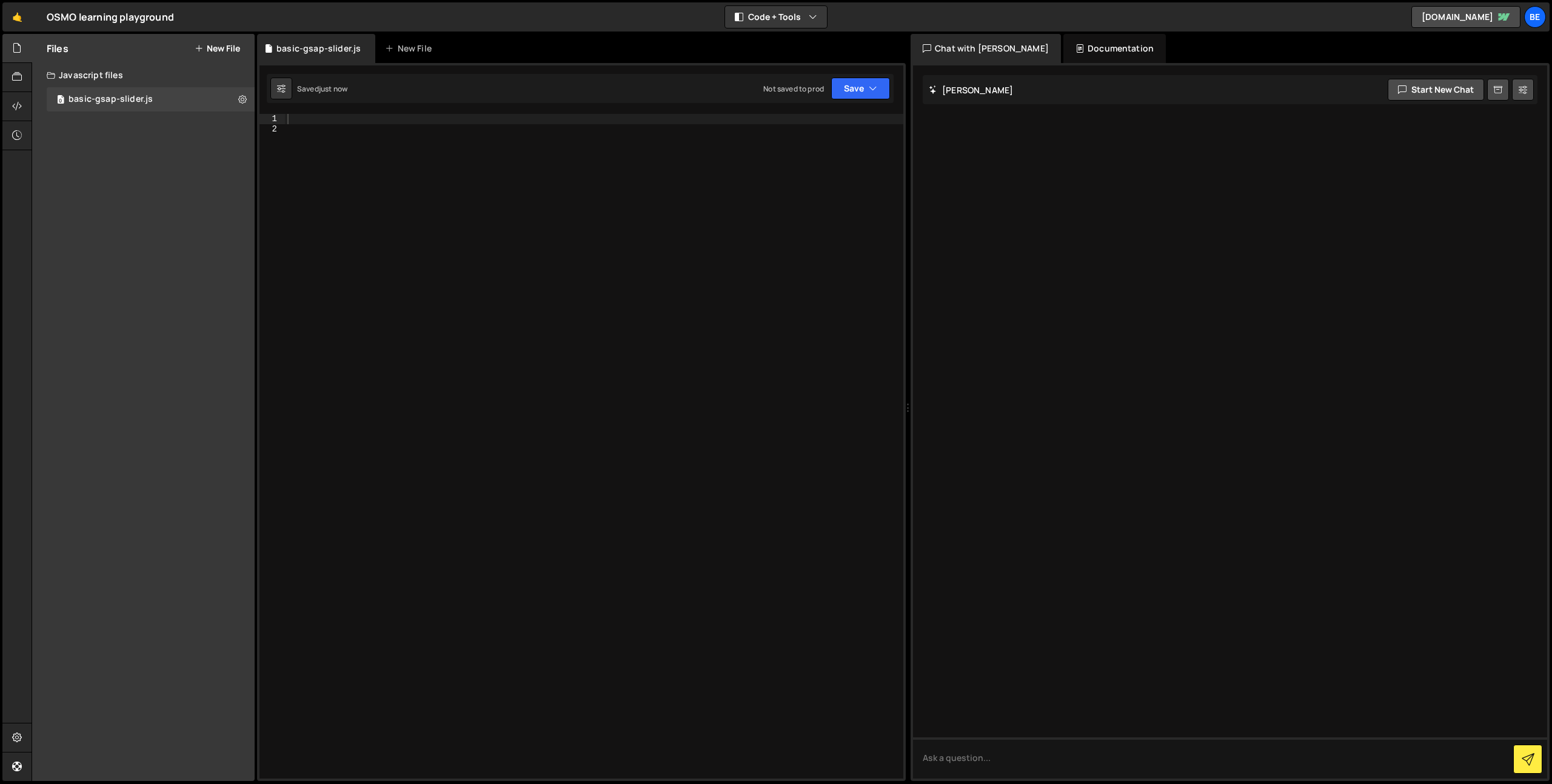
click at [468, 186] on div at bounding box center [594, 456] width 618 height 684
click at [343, 126] on div at bounding box center [594, 456] width 618 height 684
paste textarea "});"
type textarea "});"
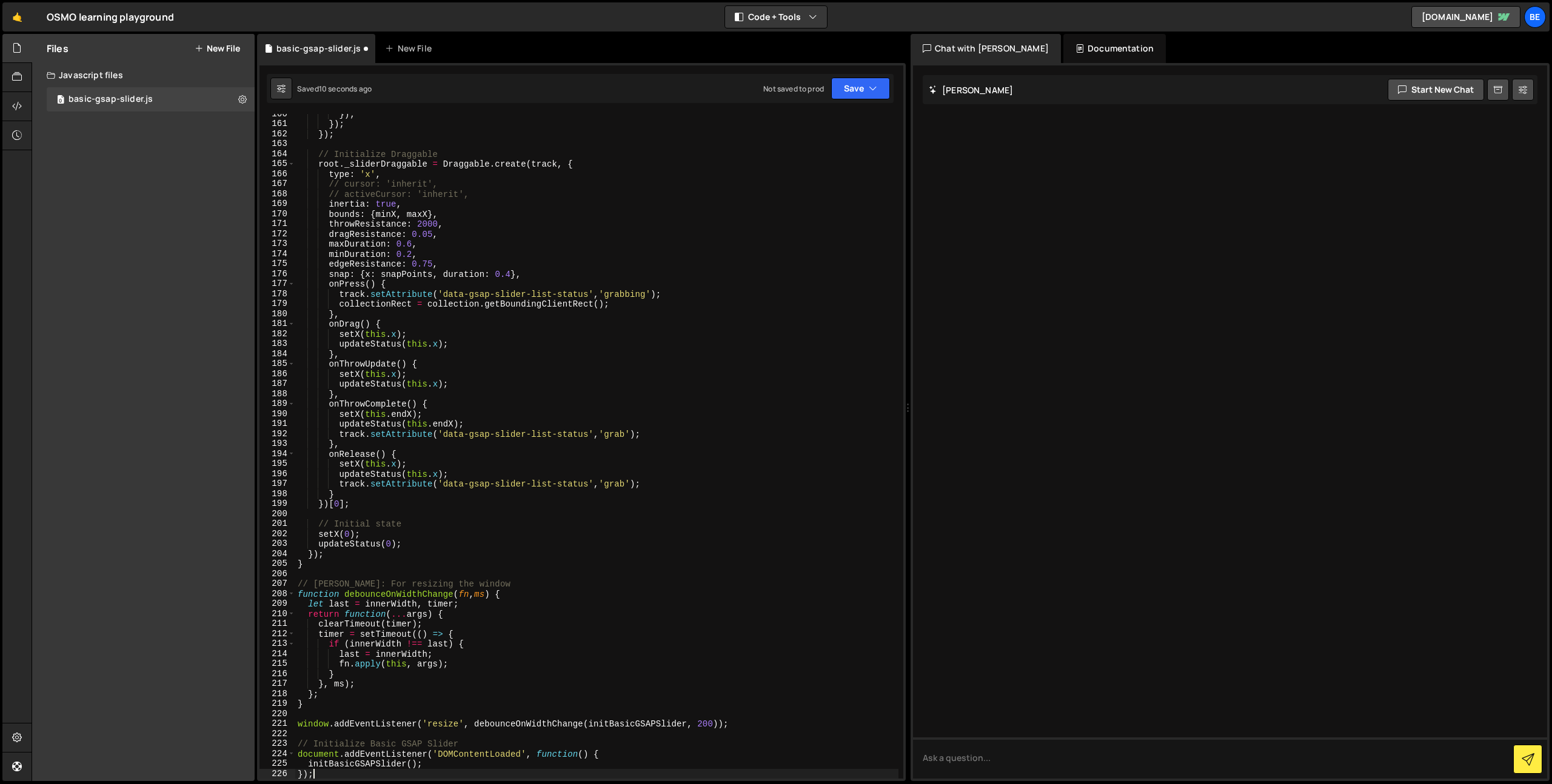
scroll to position [1595, 0]
click at [855, 91] on button "Save" at bounding box center [860, 88] width 59 height 22
click at [806, 118] on div "Save to Staging S" at bounding box center [820, 118] width 126 height 12
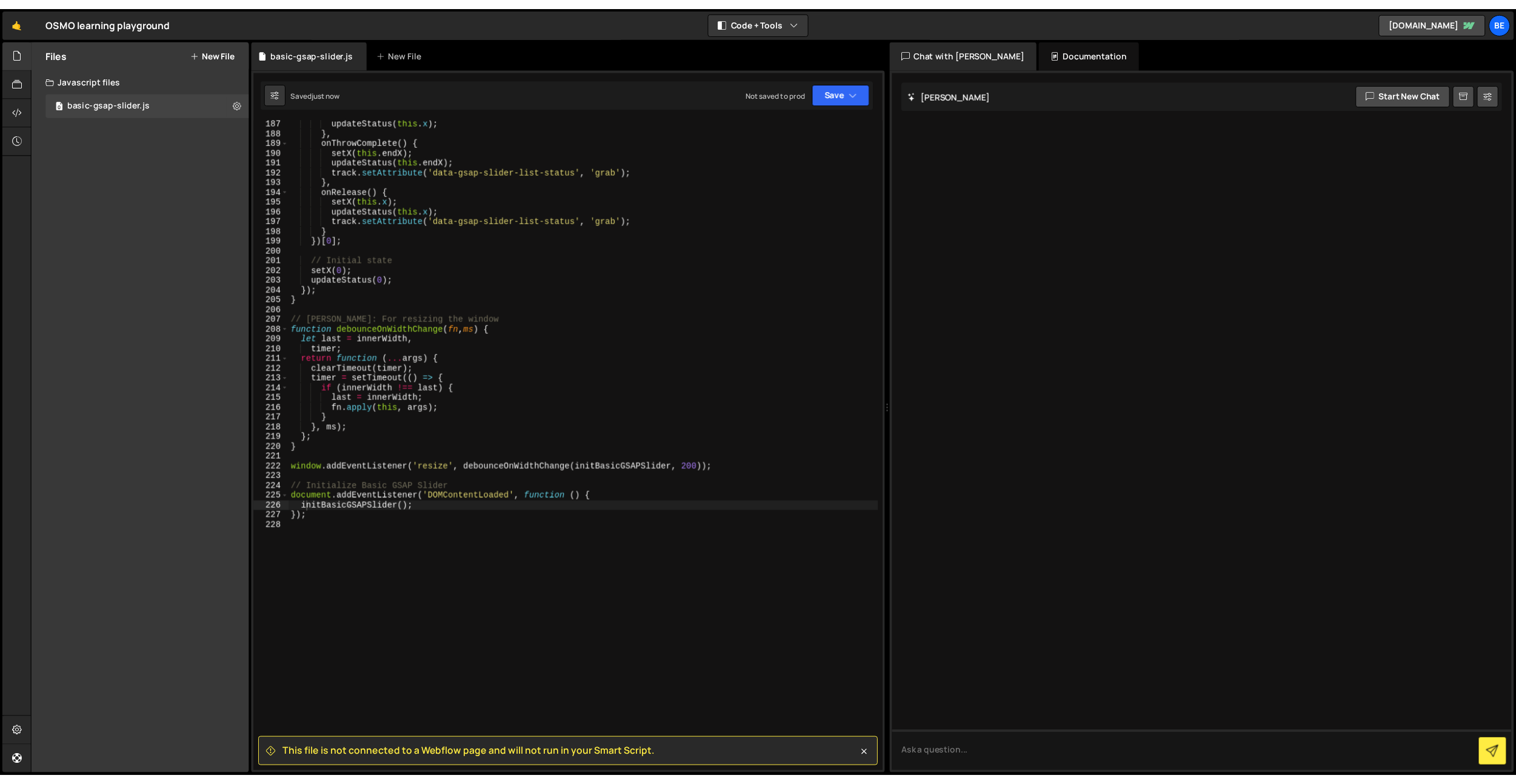
scroll to position [1943, 0]
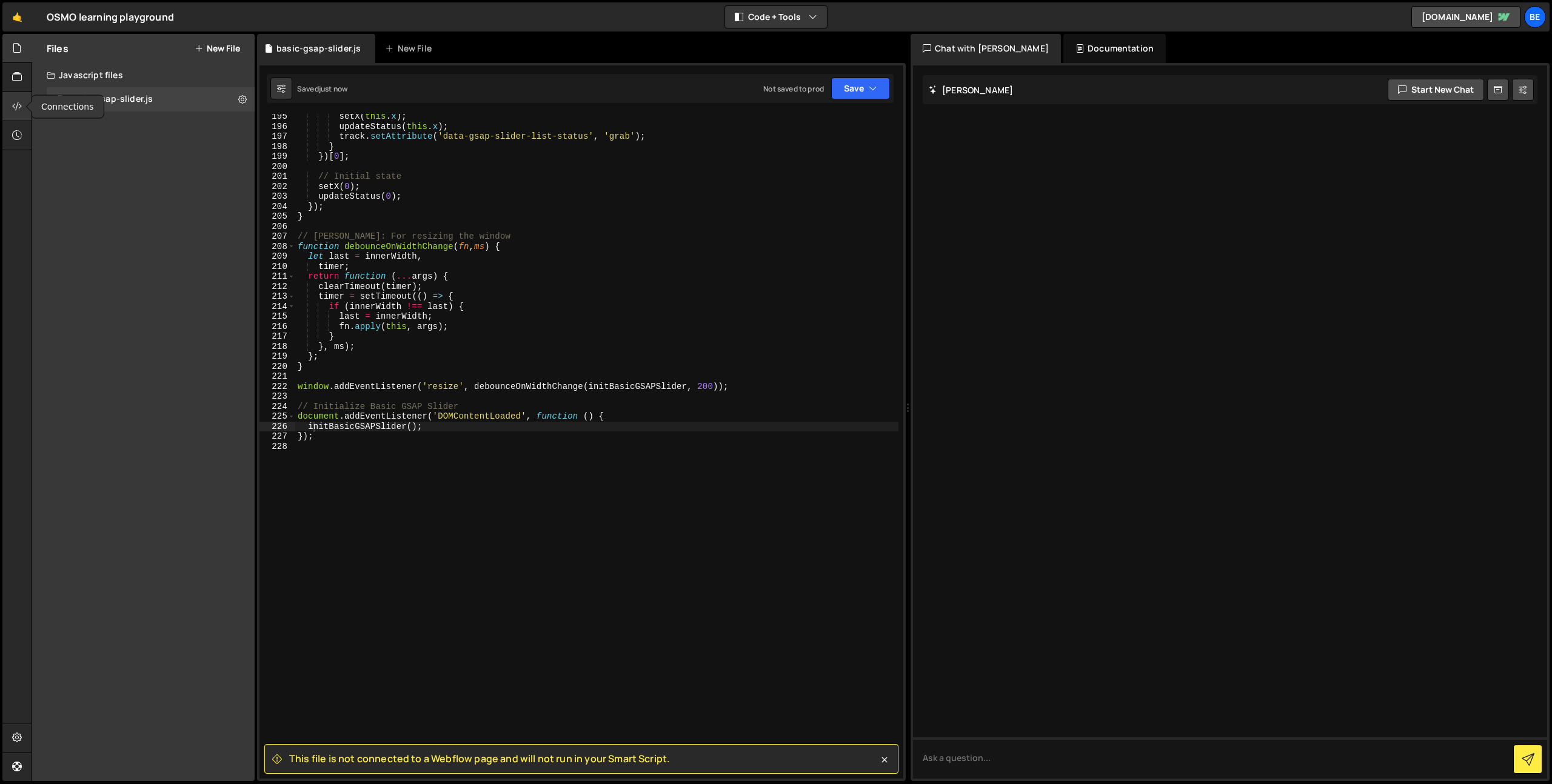
click at [18, 106] on icon at bounding box center [17, 106] width 10 height 14
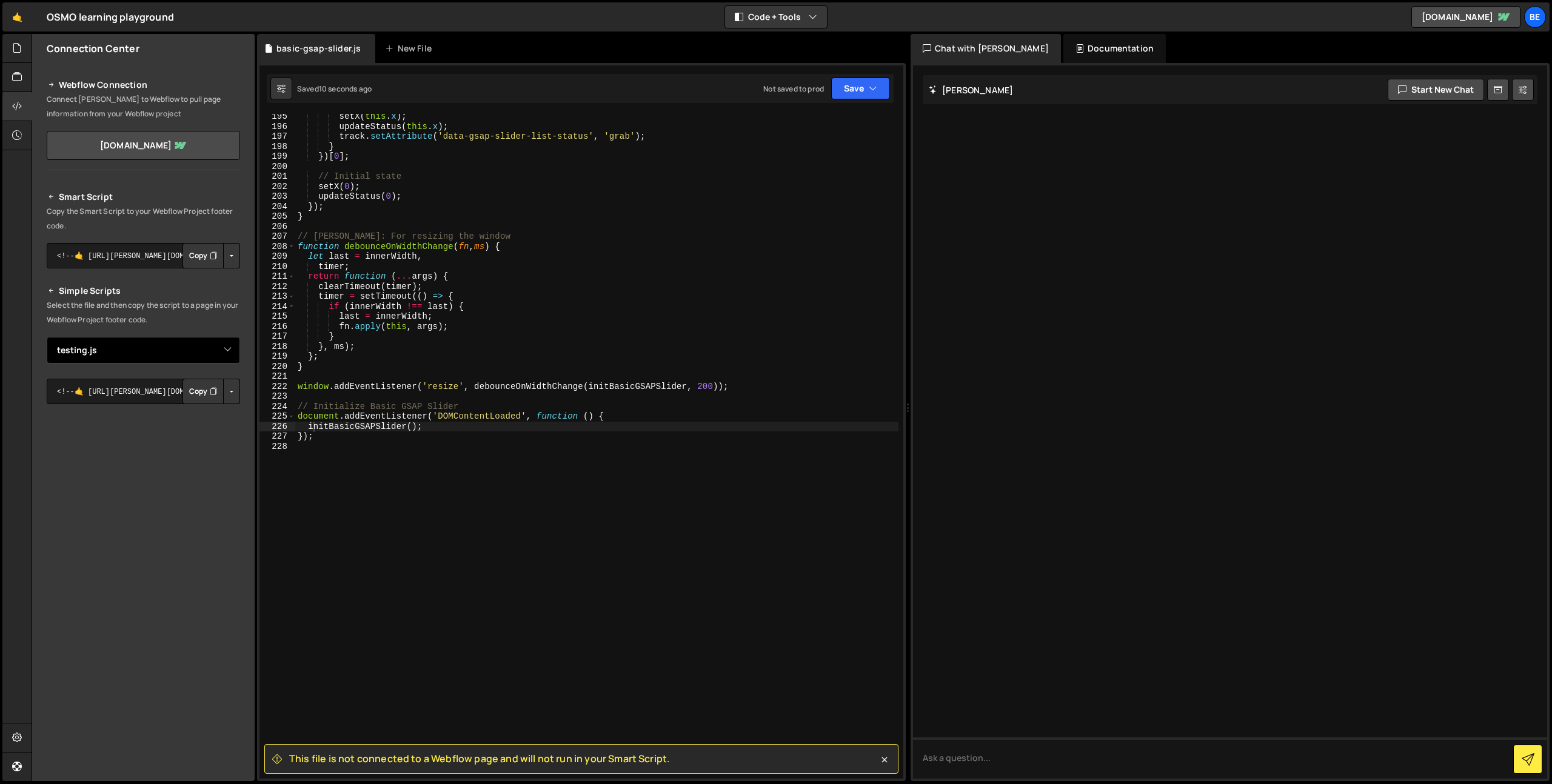
click at [232, 349] on select "Select File testing.js basic-gsap-slider.js" at bounding box center [143, 350] width 193 height 26
select select "44640"
click at [47, 337] on select "Select File testing.js basic-gsap-slider.js" at bounding box center [143, 350] width 193 height 26
click at [197, 394] on button "Copy" at bounding box center [202, 392] width 41 height 26
type textarea "}"
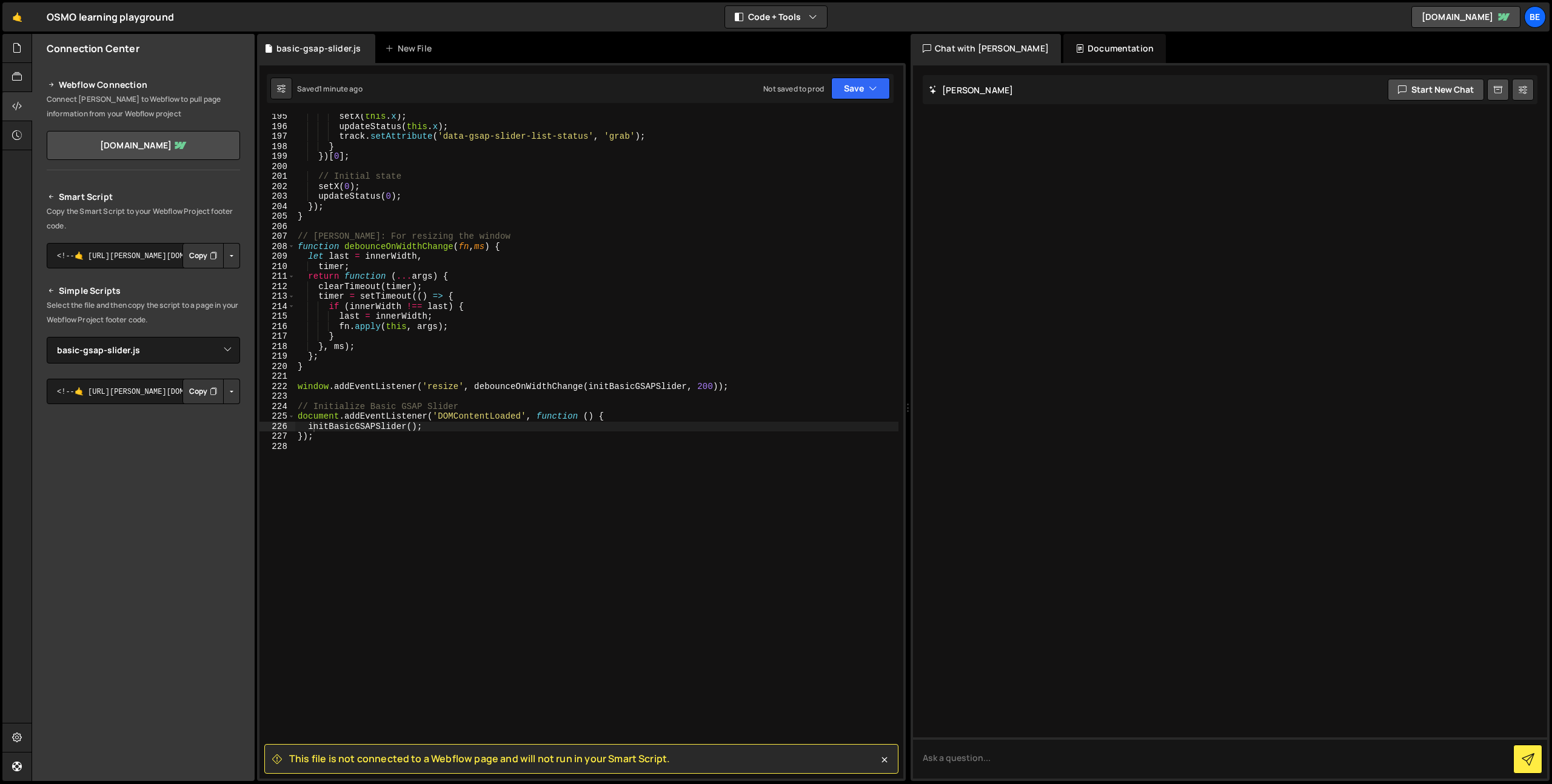
click at [526, 367] on div "setX ( this . x ) ; updateStatus ( this . x ) ; track . setAttribute ( 'data-gs…" at bounding box center [597, 453] width 603 height 684
click at [864, 87] on button "Save" at bounding box center [860, 88] width 59 height 22
click at [807, 121] on div "Save to Staging S" at bounding box center [820, 118] width 126 height 12
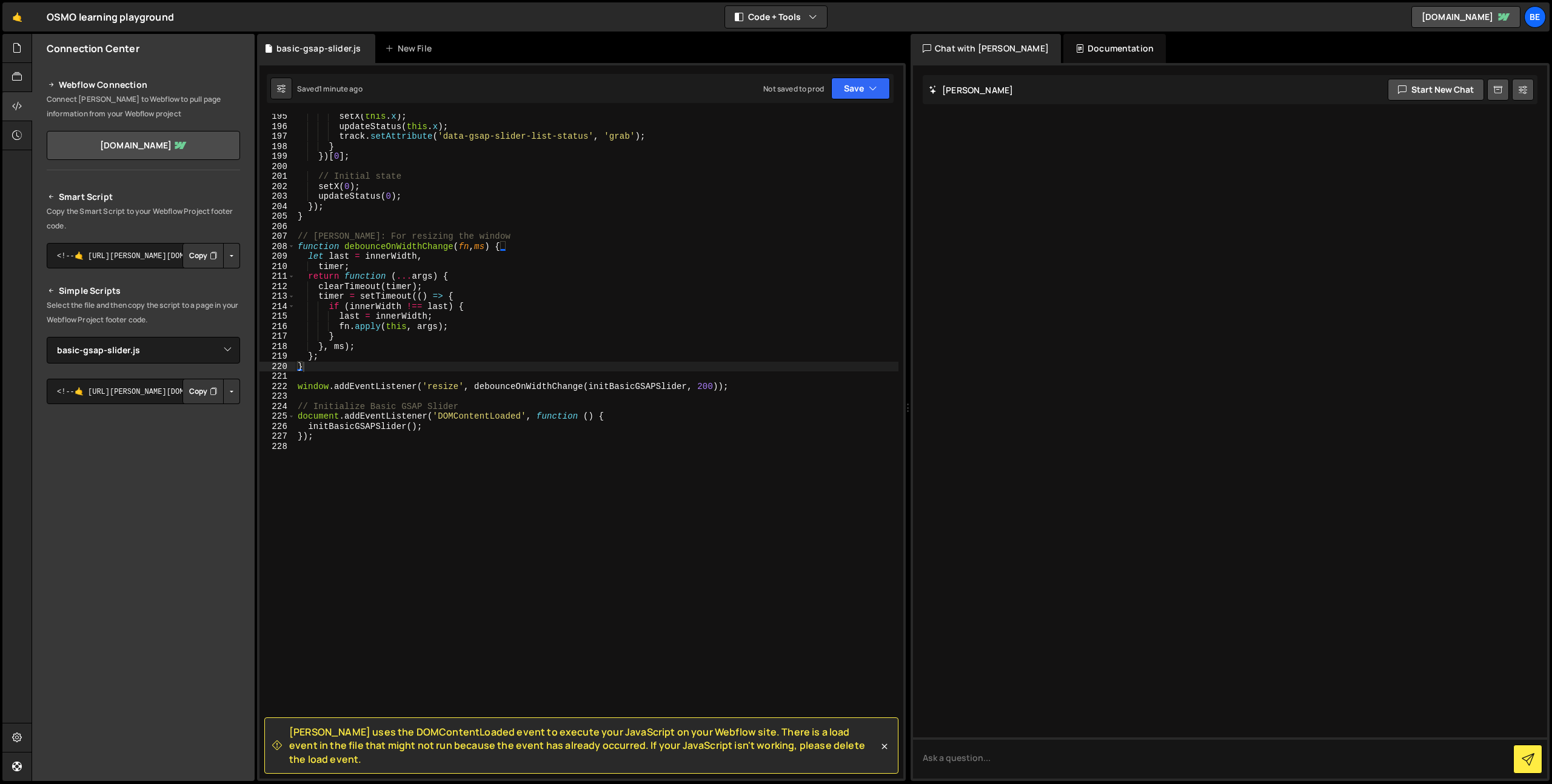
click at [564, 169] on div "setX ( this . x ) ; updateStatus ( this . x ) ; track . setAttribute ( 'data-gs…" at bounding box center [597, 453] width 603 height 684
click at [475, 415] on div "setX ( this . x ) ; updateStatus ( this . x ) ; track . setAttribute ( 'data-gs…" at bounding box center [597, 453] width 603 height 684
type textarea "document.addEventListener('DOMContentLoaded', function () {"
click at [388, 602] on div "setX ( this . x ) ; updateStatus ( this . x ) ; track . setAttribute ( 'data-gs…" at bounding box center [597, 453] width 603 height 684
click at [886, 753] on icon at bounding box center [884, 746] width 12 height 12
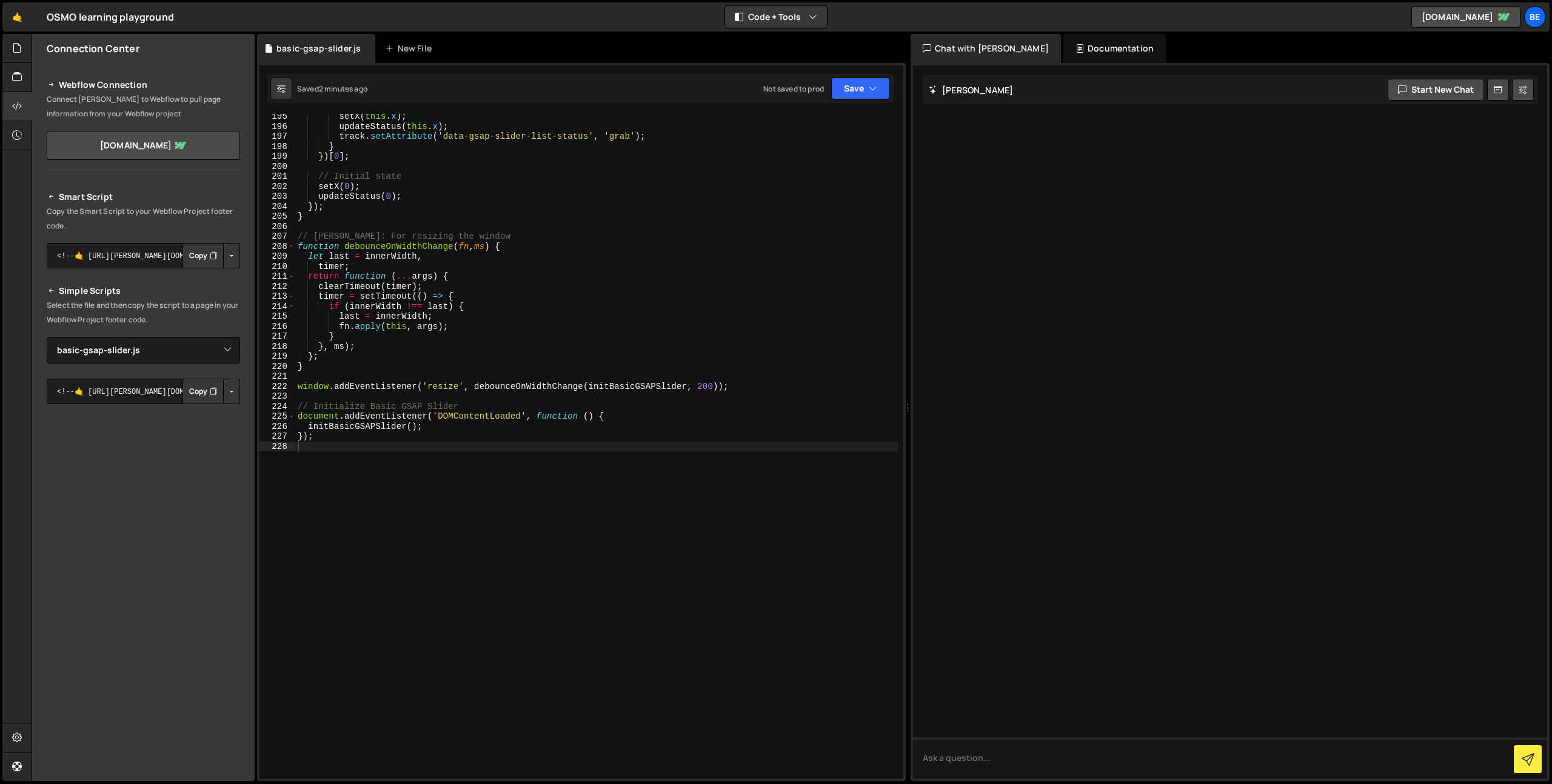
drag, startPoint x: 833, startPoint y: 710, endPoint x: 725, endPoint y: 638, distance: 129.8
click at [833, 709] on div "setX ( this . x ) ; updateStatus ( this . x ) ; track . setAttribute ( 'data-gs…" at bounding box center [597, 453] width 603 height 684
